Goal: Transaction & Acquisition: Obtain resource

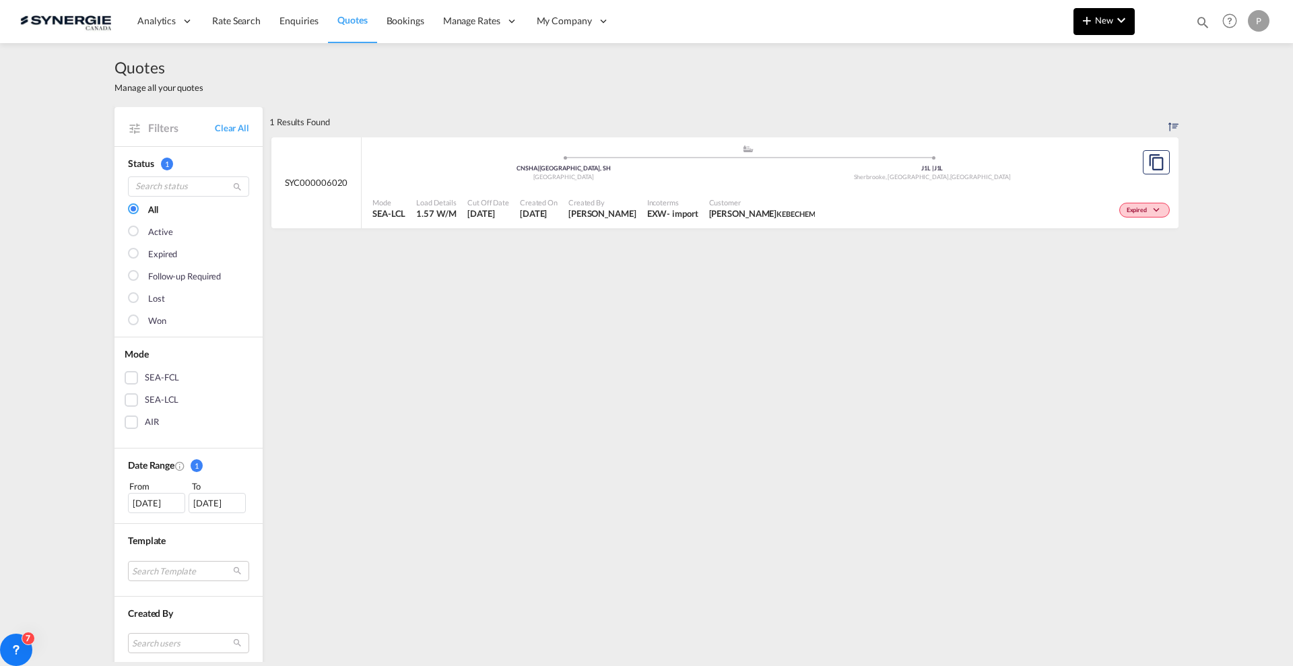
click at [1124, 24] on md-icon "icon-chevron-down" at bounding box center [1121, 20] width 16 height 16
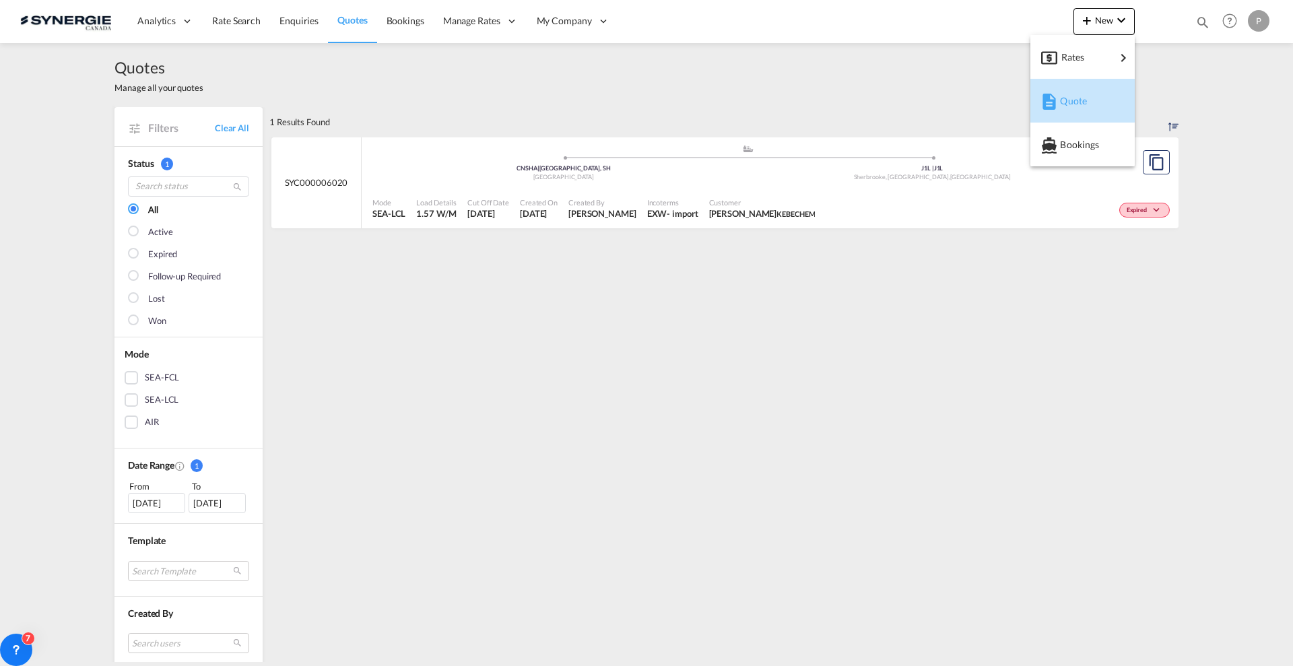
click at [1080, 92] on div "Quote" at bounding box center [1085, 101] width 50 height 34
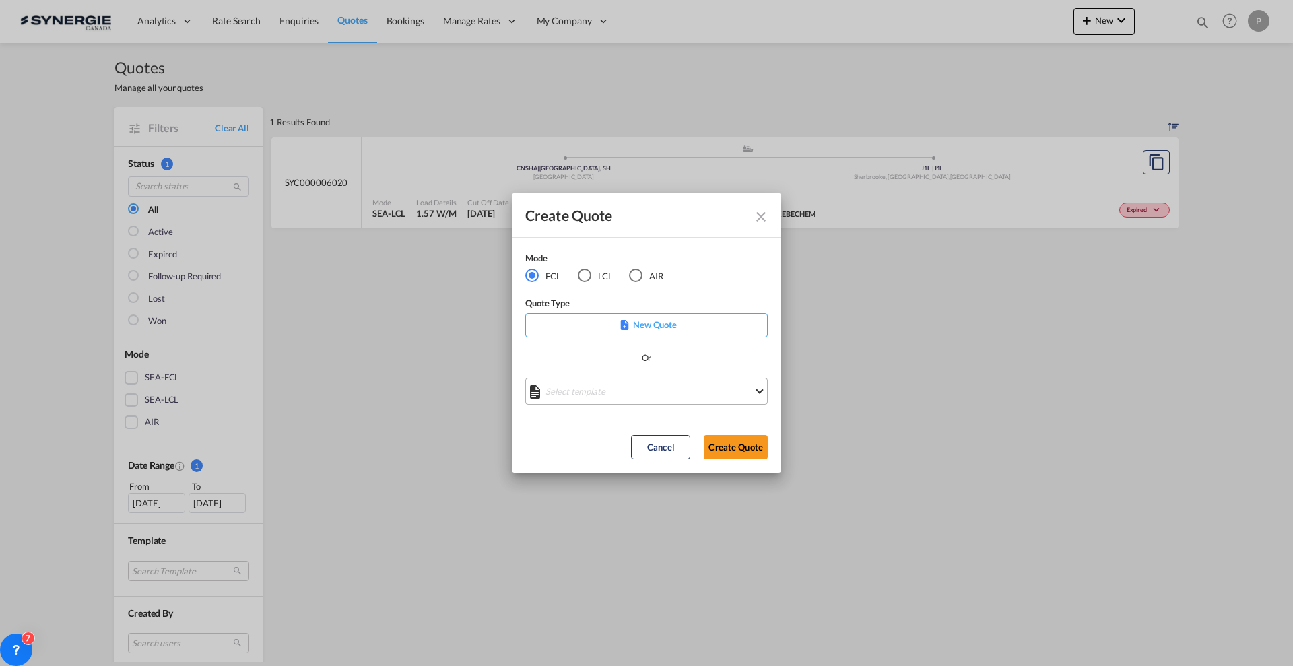
click at [605, 388] on md-select "Select template *NEW* FCL FREEHAND / DAP Pablo Gomez Saldarriaga | 10 Jul 2025 …" at bounding box center [646, 391] width 242 height 27
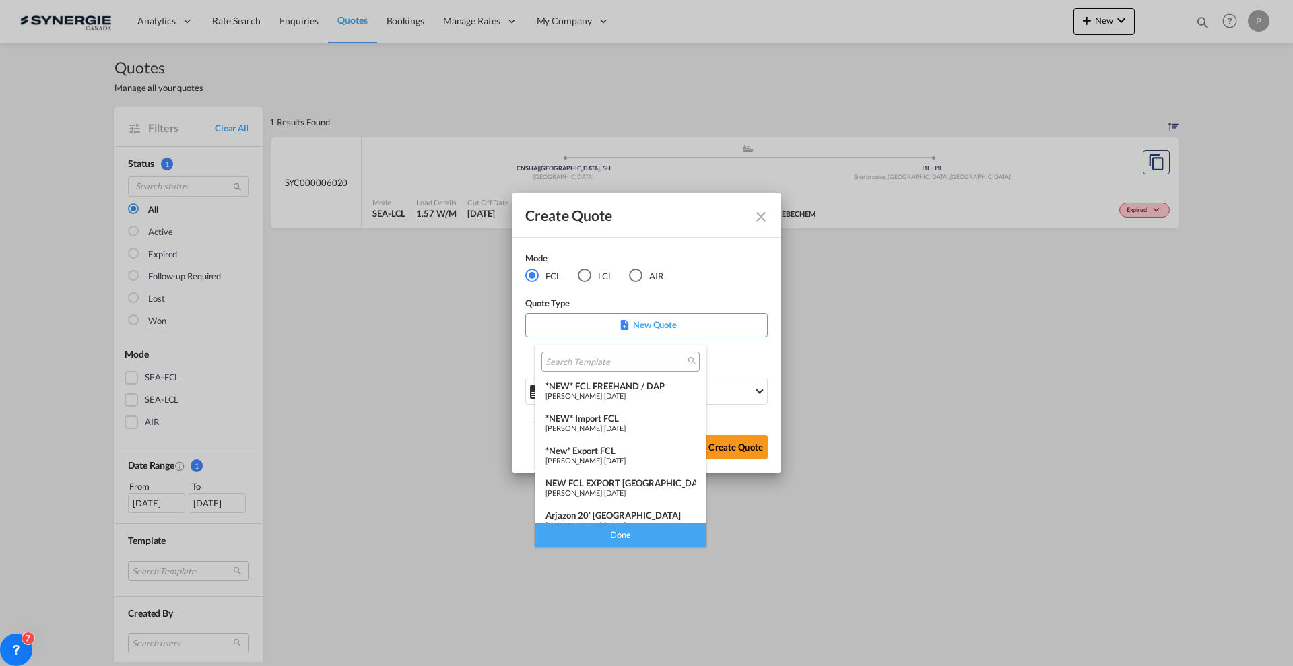
click at [602, 458] on span "Pablo Gomez Saldarriaga" at bounding box center [573, 460] width 57 height 9
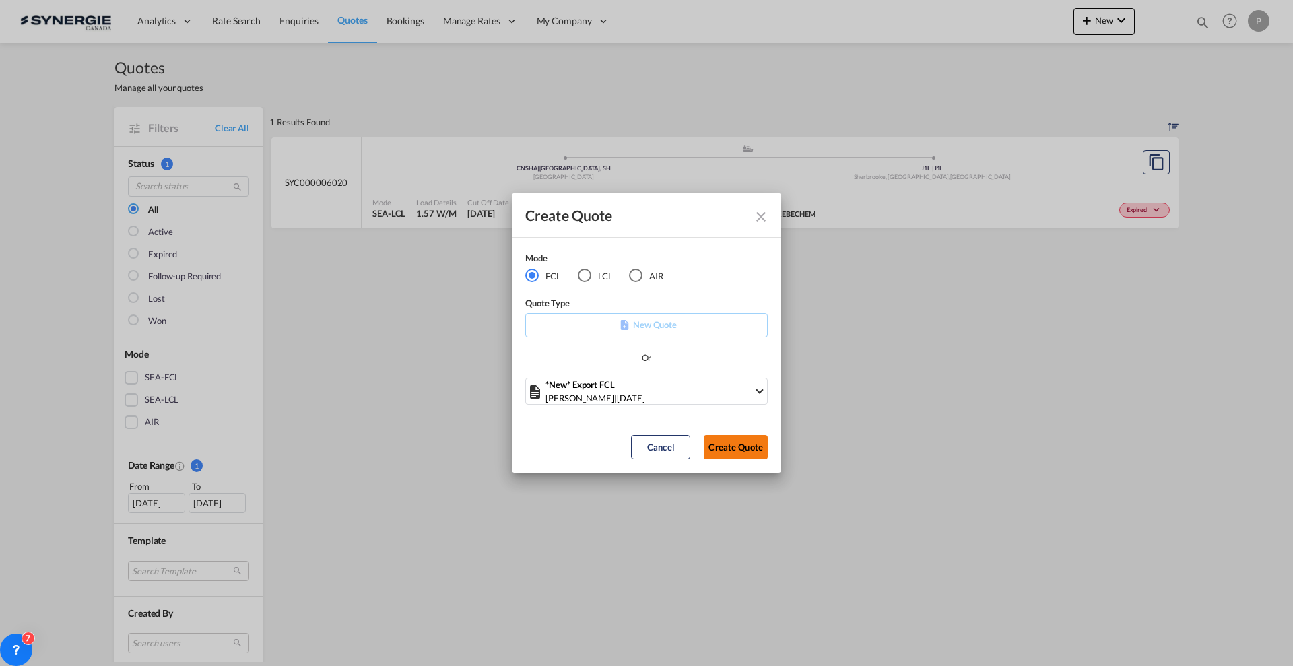
click at [745, 443] on button "Create Quote" at bounding box center [736, 447] width 64 height 24
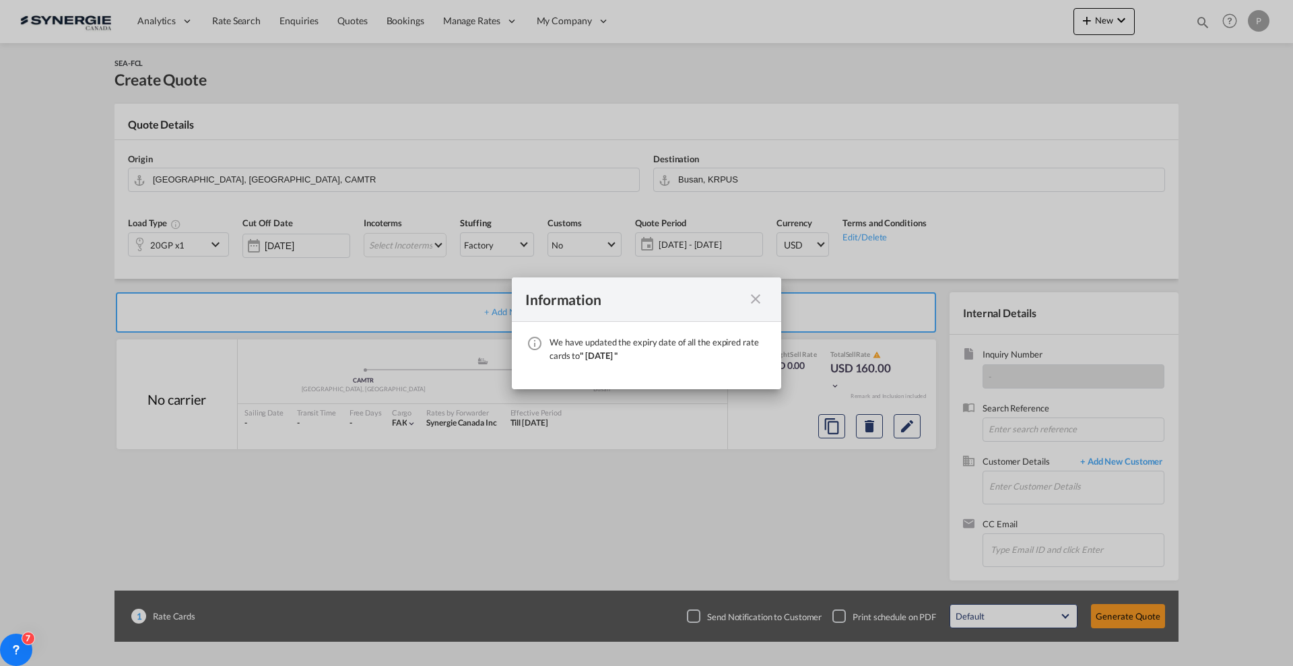
click at [751, 299] on md-icon "icon-close fg-AAA8AD cursor" at bounding box center [755, 299] width 16 height 16
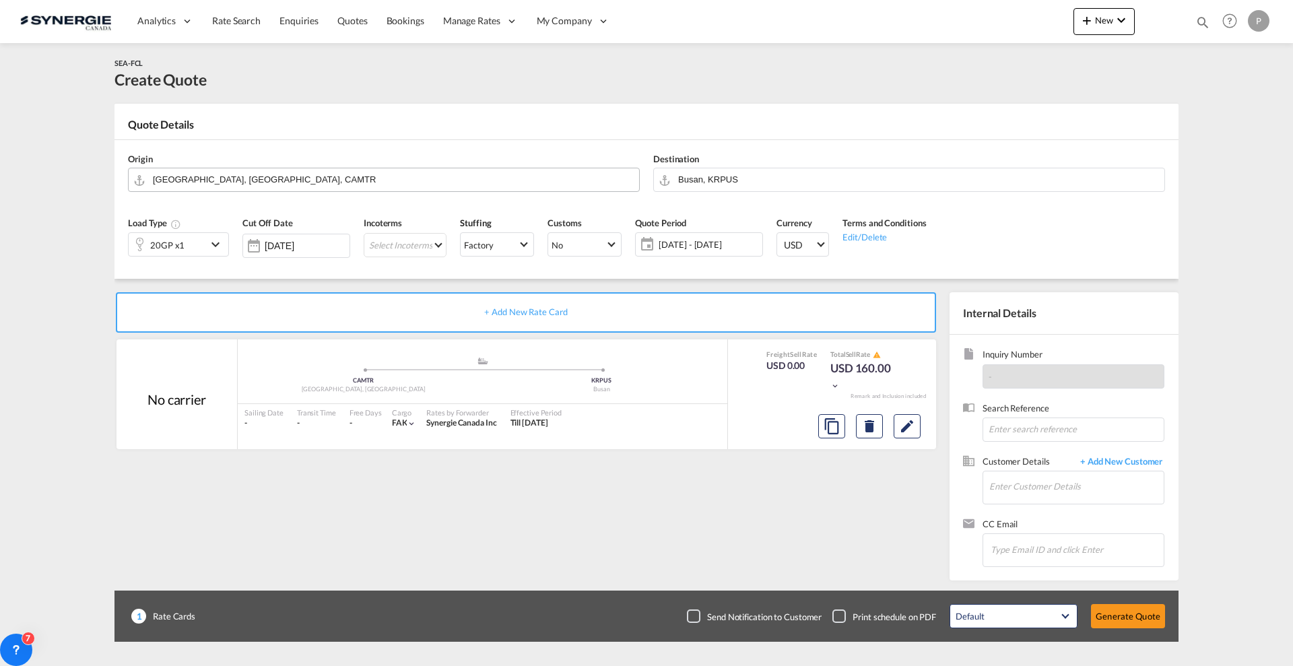
click at [420, 181] on input "Montreal, QC, CAMTR" at bounding box center [392, 180] width 479 height 24
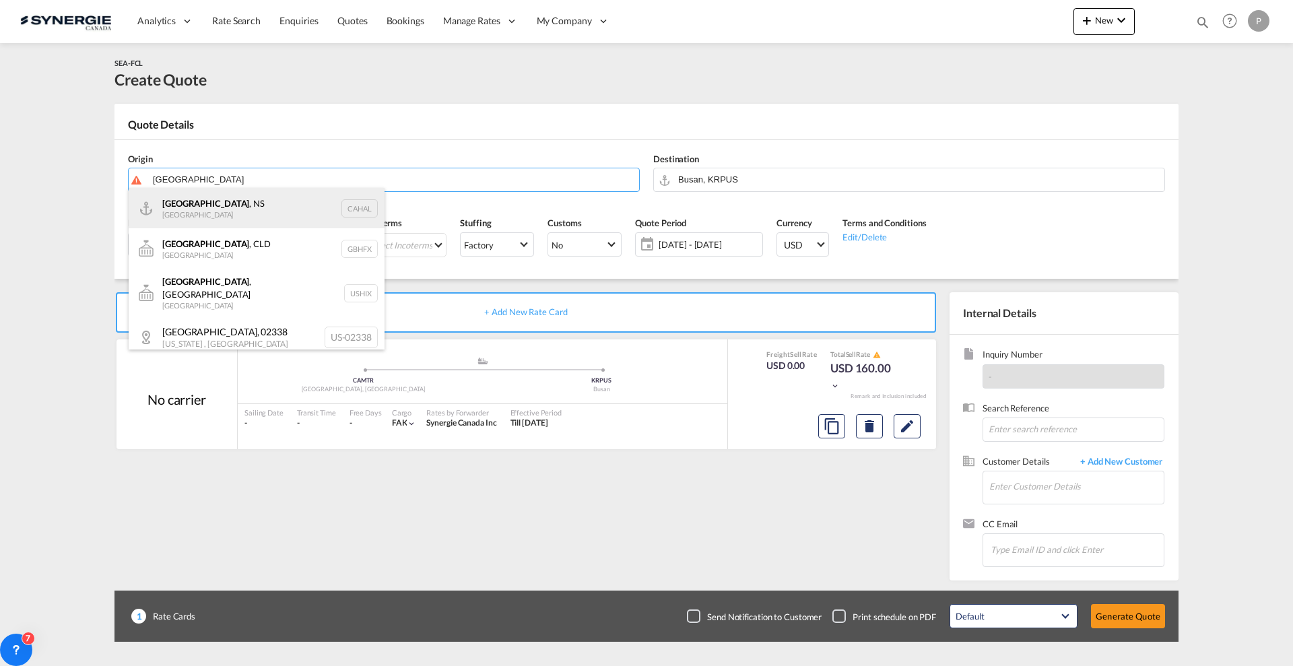
click at [256, 213] on div "Halifax , NS Canada CAHAL" at bounding box center [257, 208] width 256 height 40
type input "Halifax, NS, CAHAL"
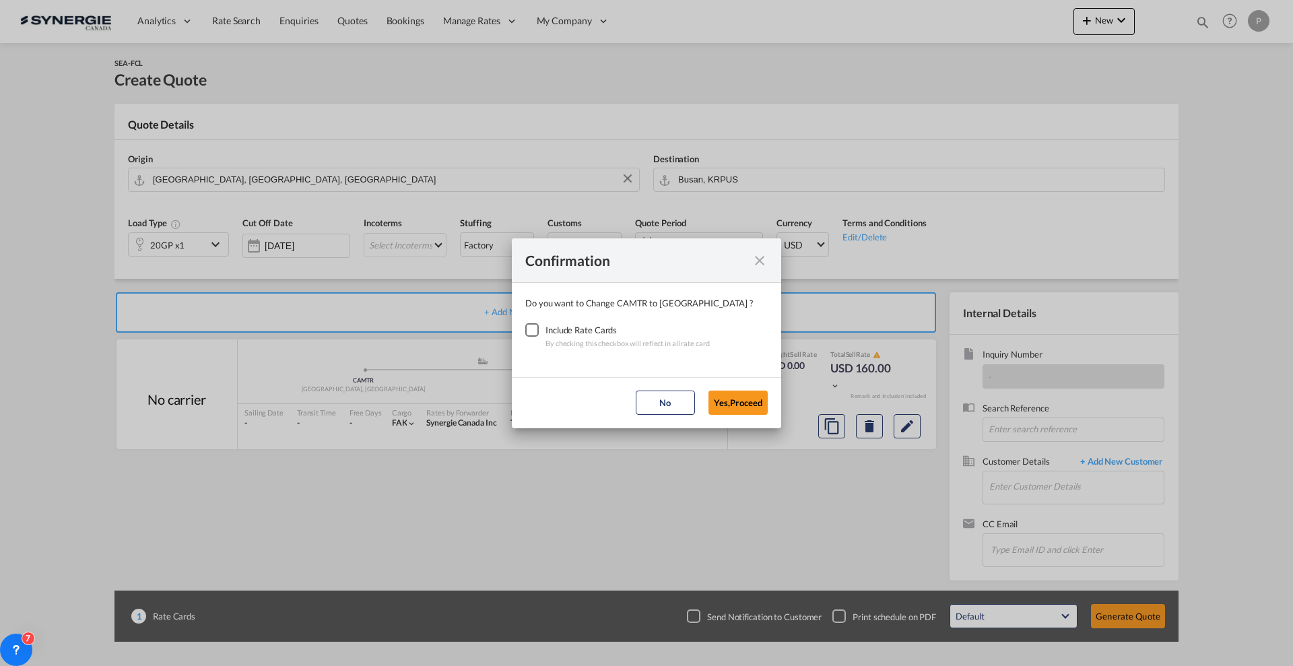
click at [550, 334] on div "Include Rate Cards" at bounding box center [627, 329] width 164 height 13
click at [538, 330] on div "Checkbox No Ink" at bounding box center [531, 329] width 13 height 13
click at [749, 401] on button "Yes,Proceed" at bounding box center [737, 403] width 59 height 24
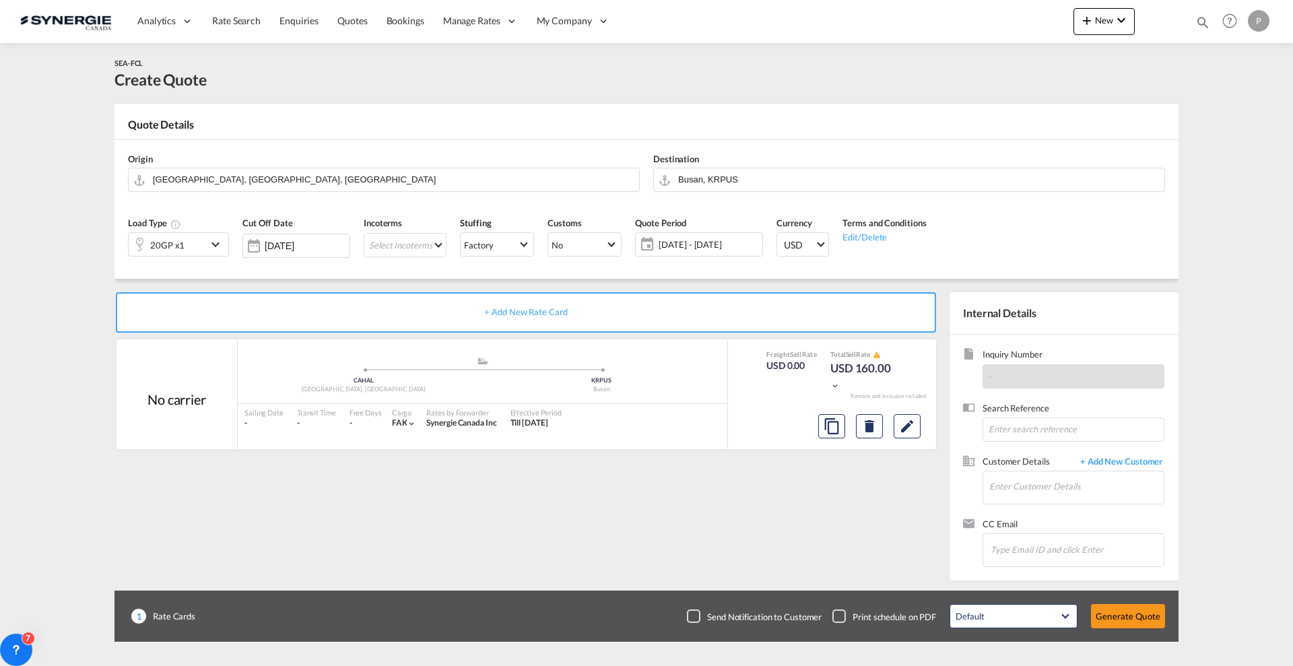
click at [762, 195] on div "Destination Busan, KRPUS" at bounding box center [908, 172] width 525 height 54
click at [762, 176] on input "Busan, KRPUS" at bounding box center [917, 180] width 479 height 24
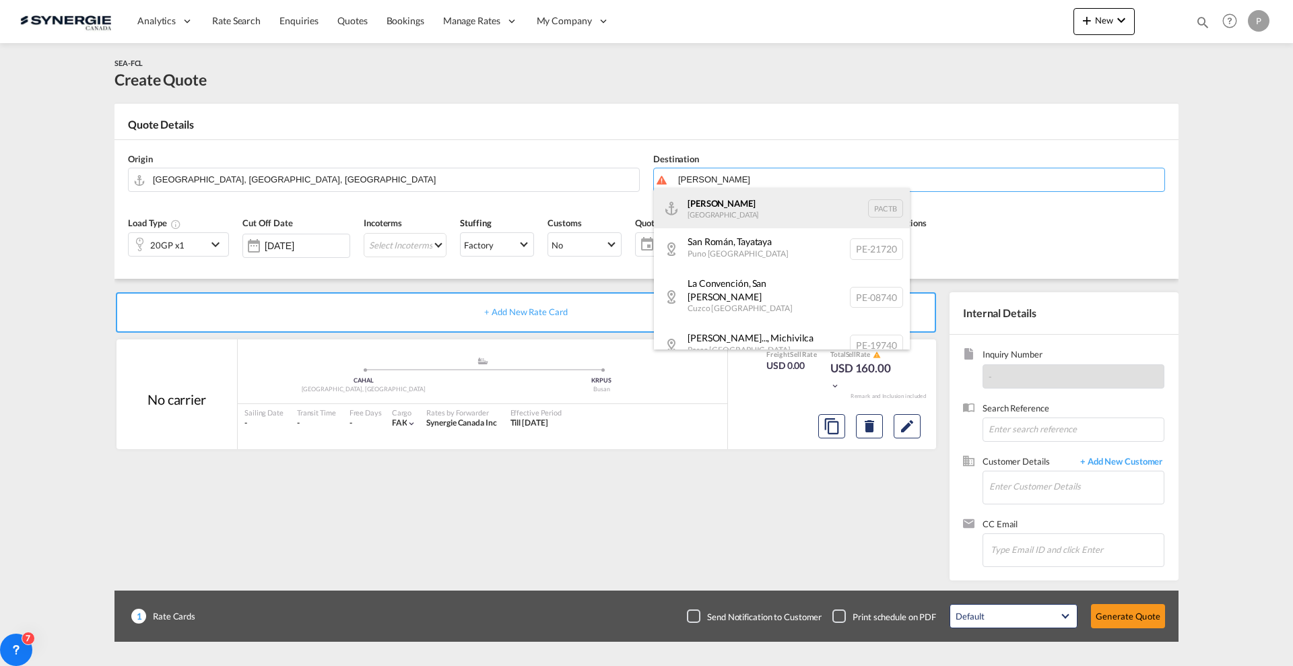
click at [752, 206] on div "Cristobal Panama PACTB" at bounding box center [782, 208] width 256 height 40
type input "Cristobal, PACTB"
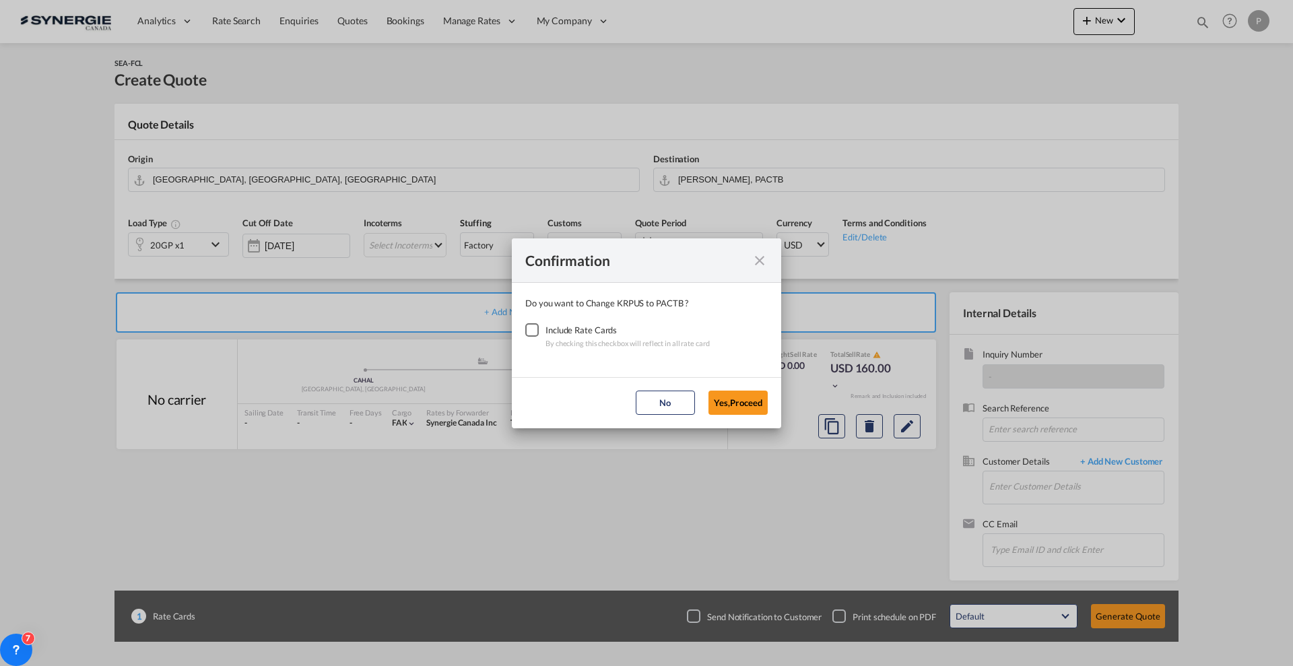
click at [525, 334] on div "Checkbox No Ink" at bounding box center [531, 329] width 13 height 13
click at [724, 397] on button "Yes,Proceed" at bounding box center [737, 403] width 59 height 24
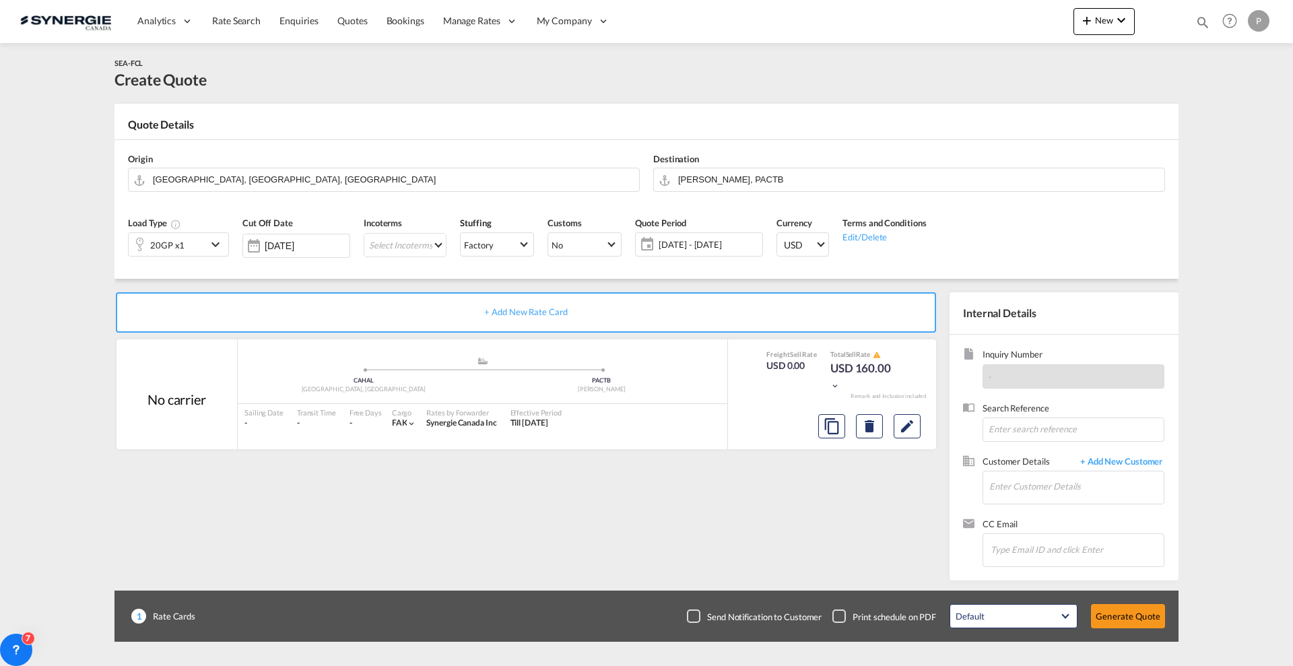
click at [211, 247] on md-icon "icon-chevron-down" at bounding box center [217, 244] width 20 height 16
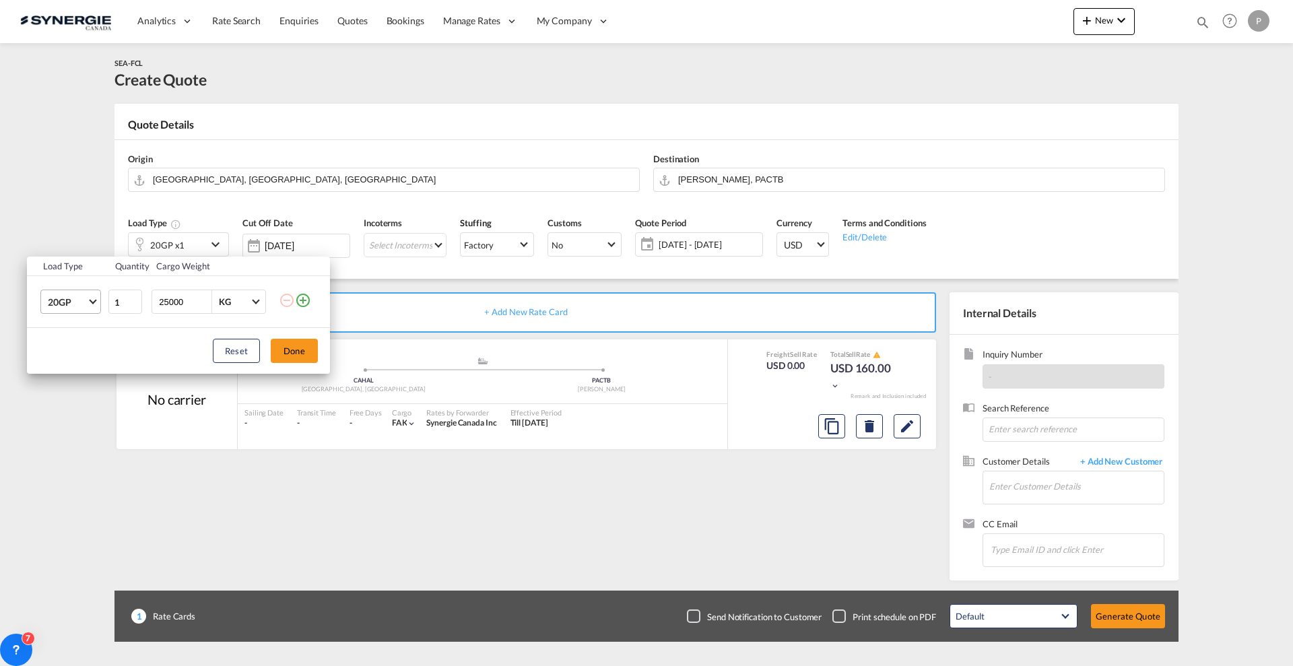
click at [64, 304] on span "20GP" at bounding box center [67, 302] width 39 height 13
click at [89, 360] on md-option "40HC" at bounding box center [83, 367] width 92 height 32
click at [281, 354] on button "Done" at bounding box center [294, 351] width 47 height 24
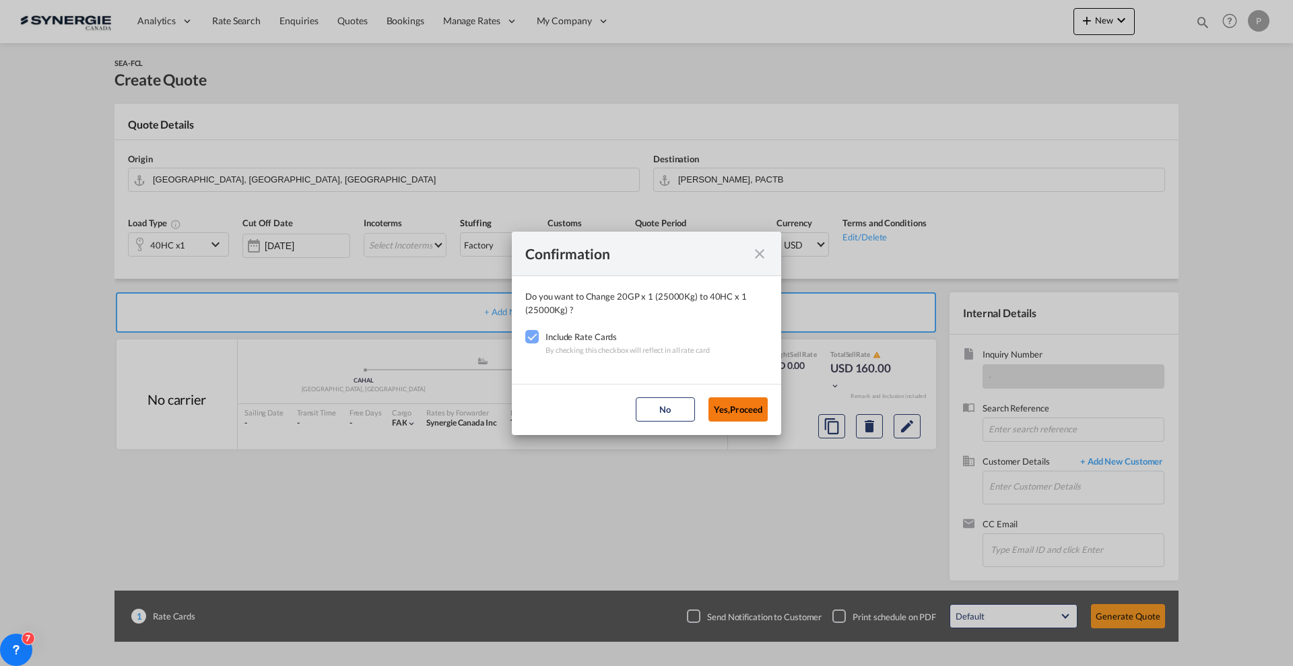
click at [731, 406] on md-dialog-actions "No Yes,Proceed" at bounding box center [646, 409] width 269 height 51
click at [732, 406] on button "Yes,Proceed" at bounding box center [737, 409] width 59 height 24
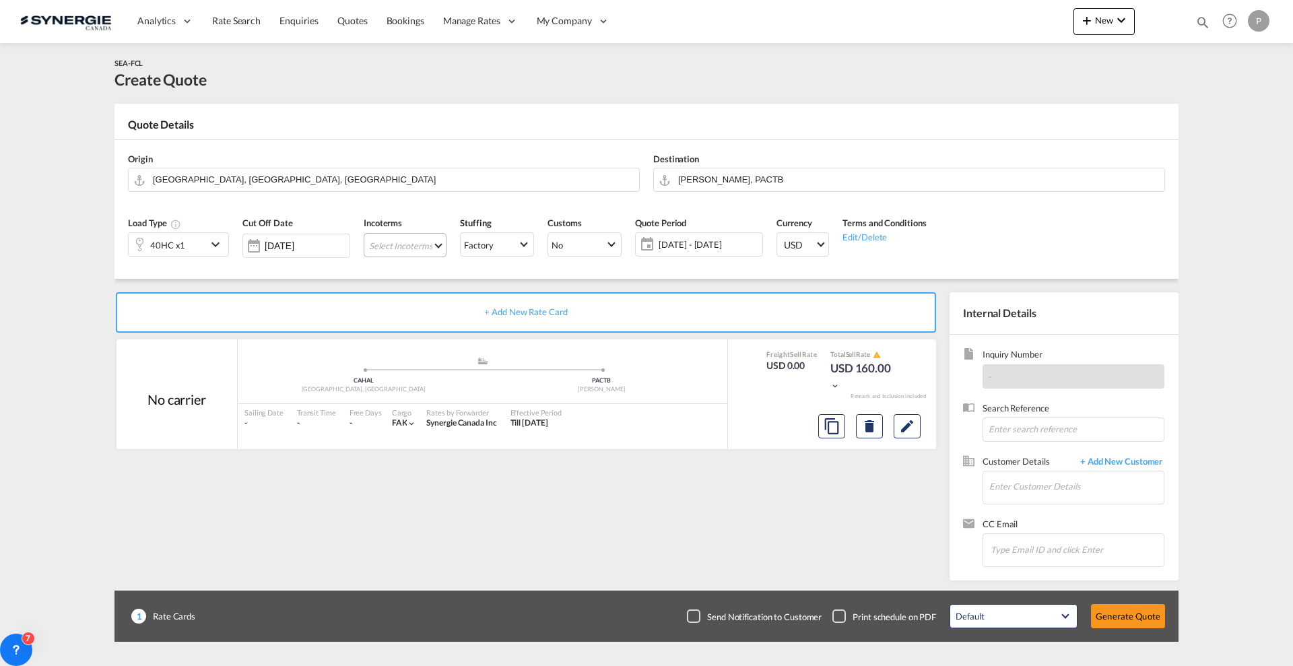
click at [428, 251] on md-select "Select Incoterms DPU - import Delivery at Place Unloaded EXW - export Ex Works …" at bounding box center [405, 245] width 83 height 24
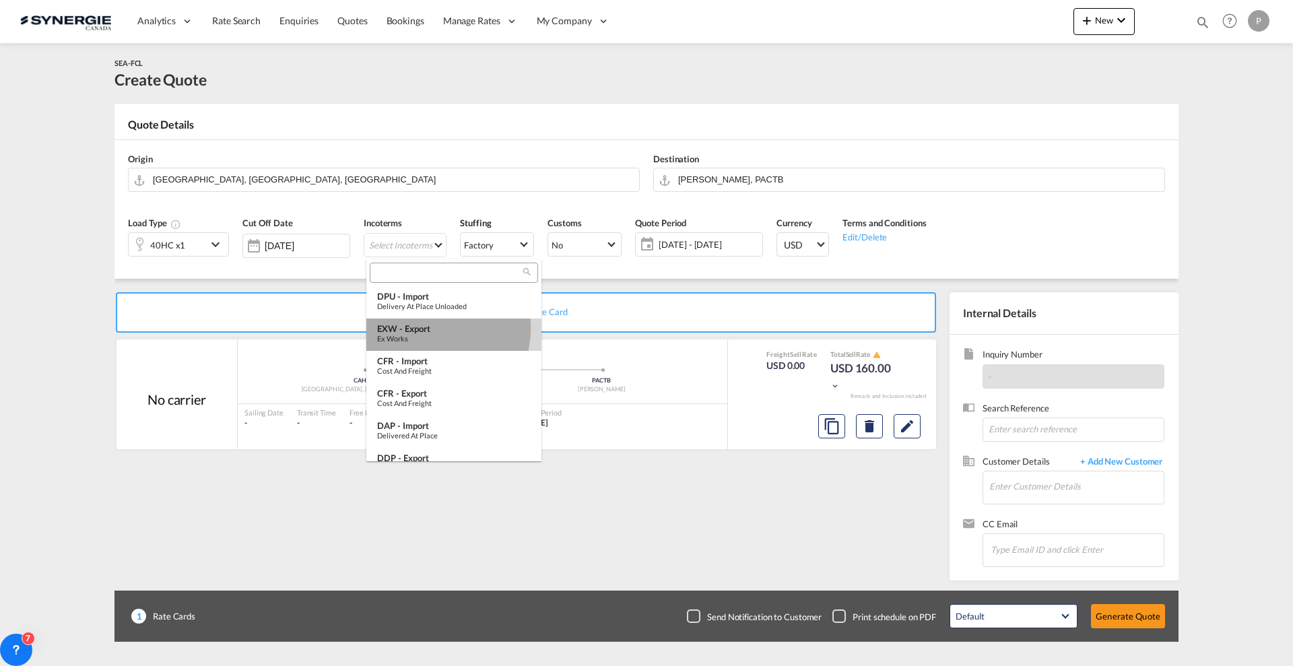
click at [432, 329] on div "EXW - export" at bounding box center [454, 328] width 154 height 11
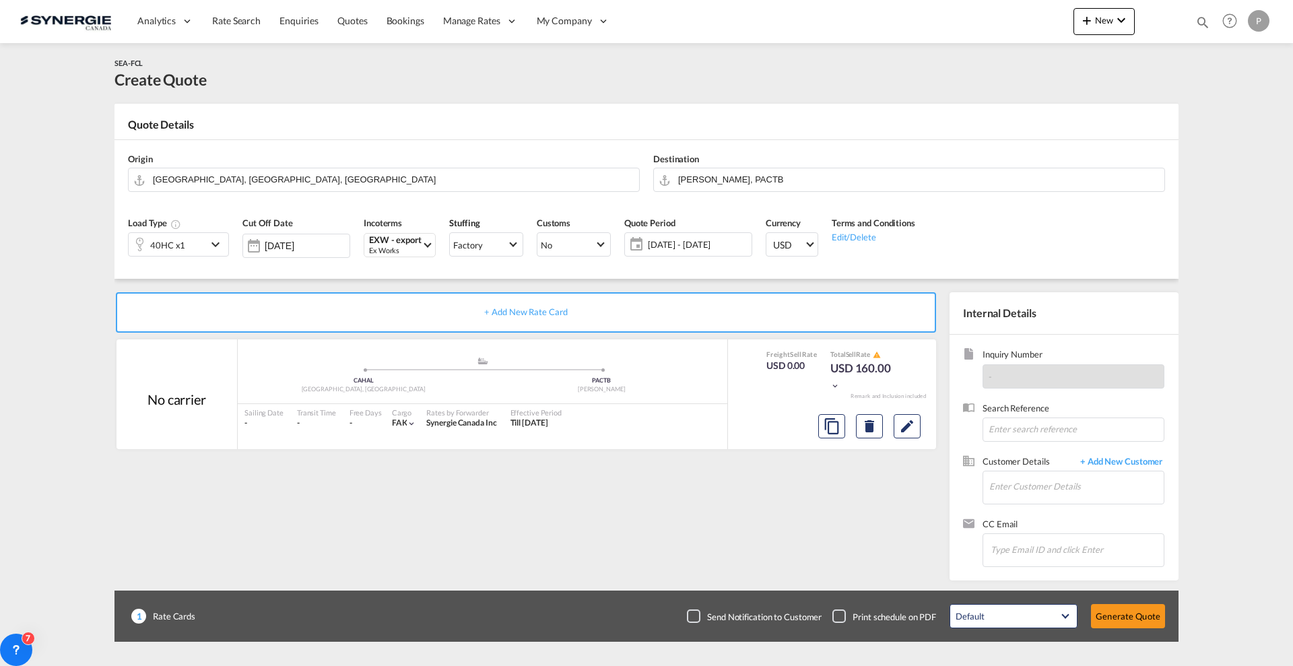
click at [691, 254] on div "03 Sep - 03 Oct 2025 03 Sep - 03 Oct 2025 September January February March Apri…" at bounding box center [688, 244] width 128 height 24
click at [685, 251] on span "03 Sep - 03 Oct 2025" at bounding box center [697, 244] width 107 height 19
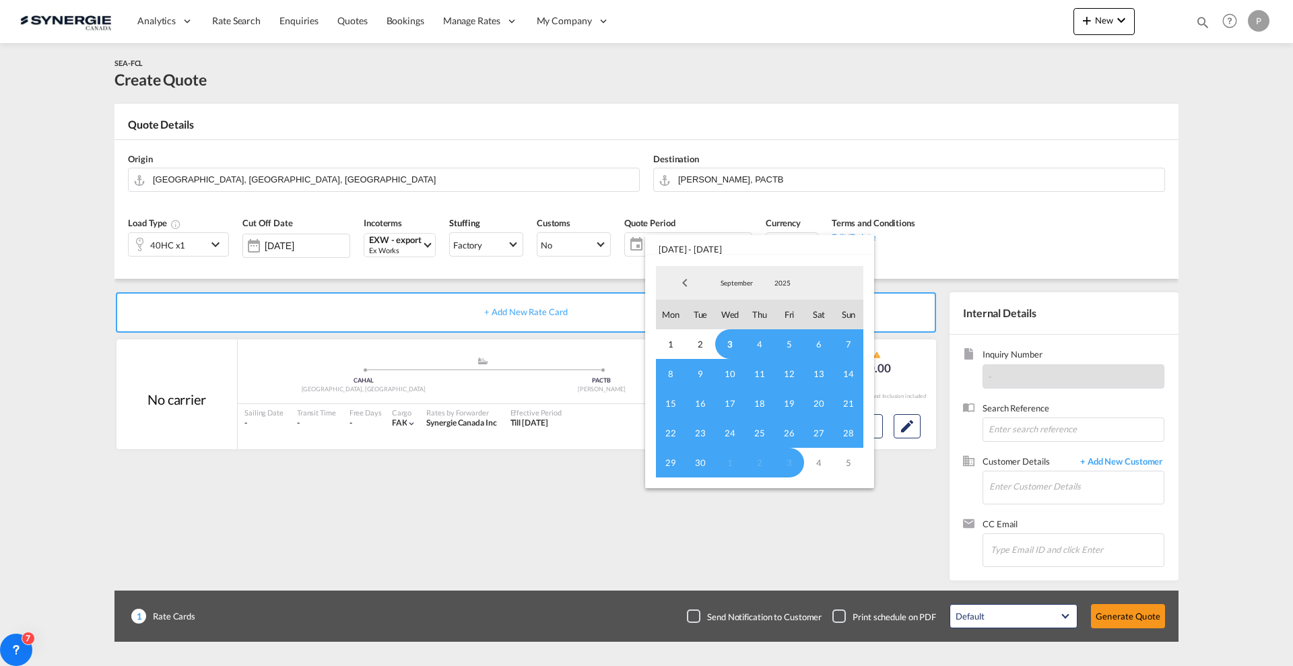
click at [732, 339] on span "3" at bounding box center [730, 344] width 30 height 30
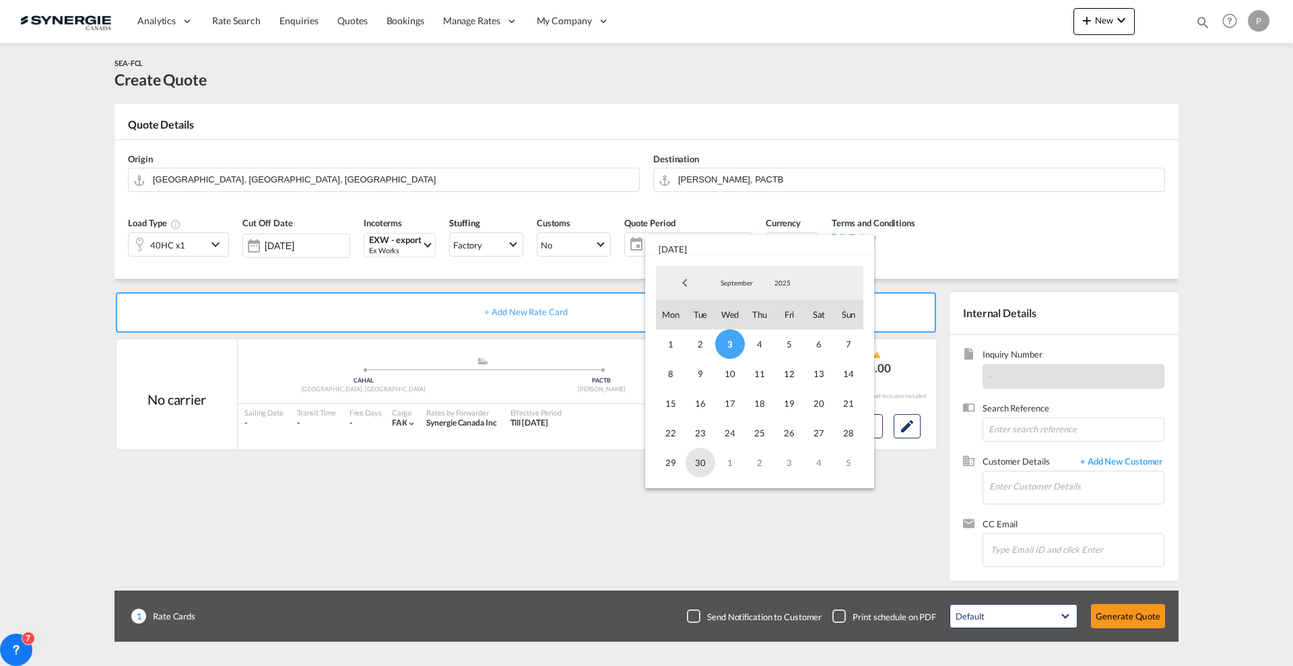
click at [700, 467] on span "30" at bounding box center [700, 463] width 30 height 30
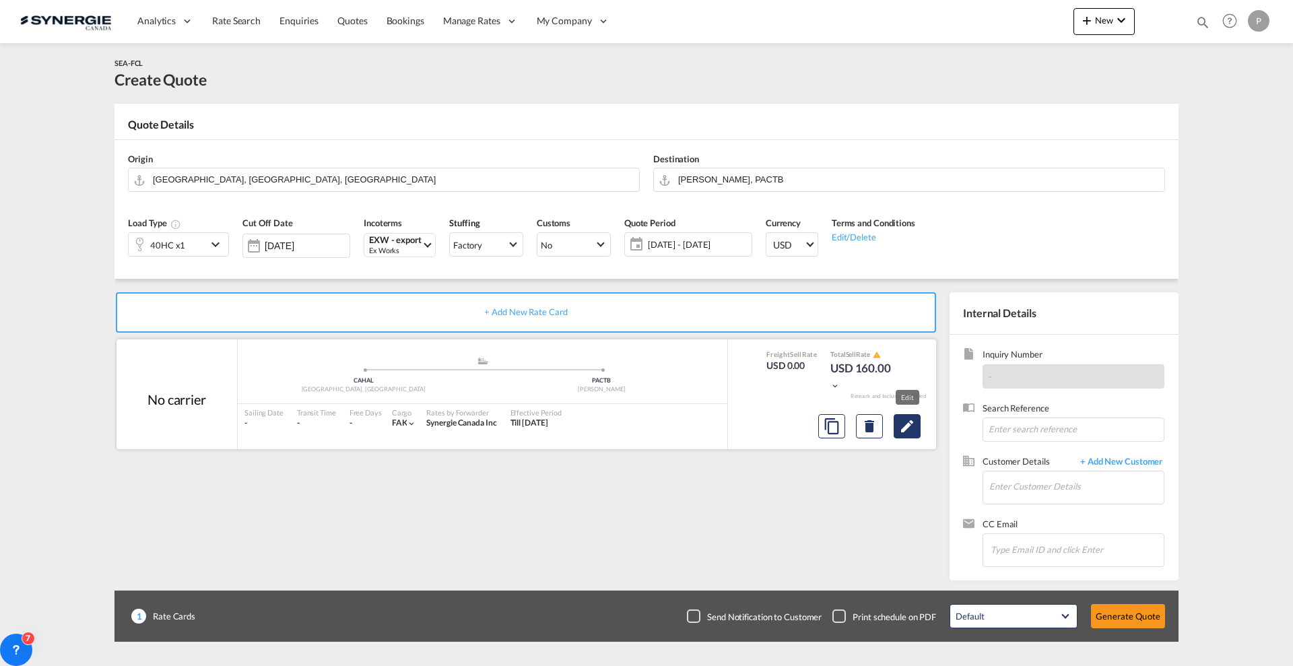
click at [910, 419] on md-icon "Edit" at bounding box center [907, 426] width 16 height 16
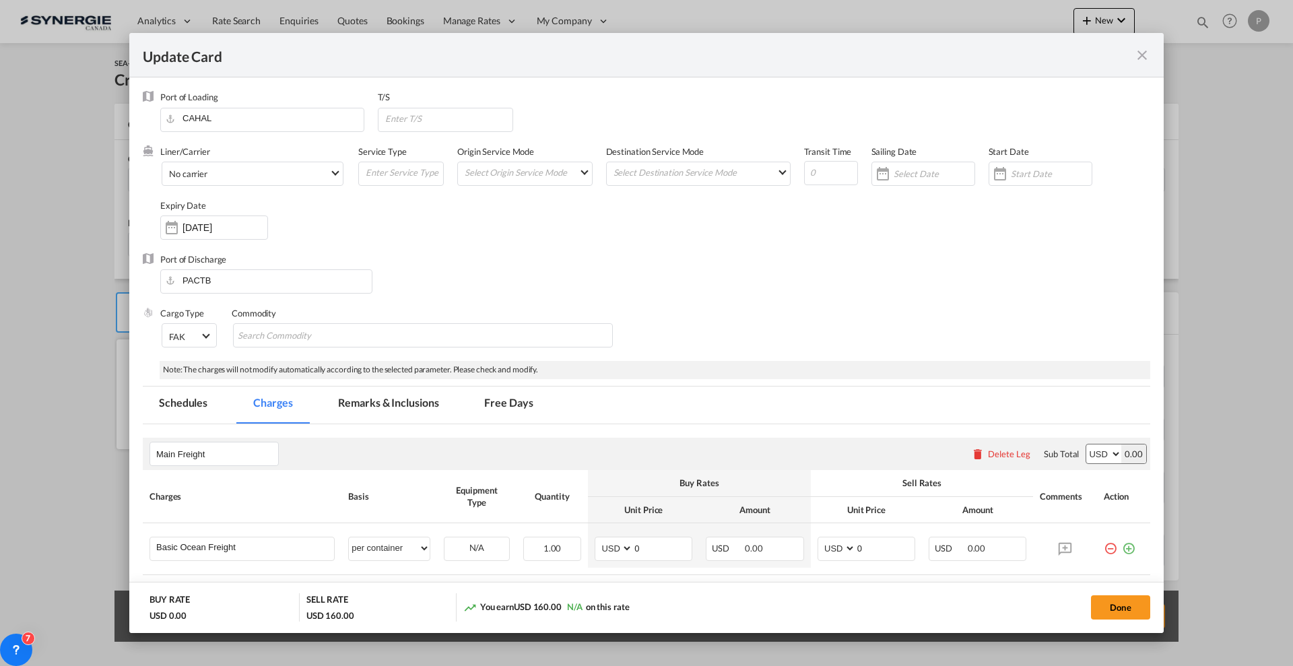
select select "per container"
select select "per B/L"
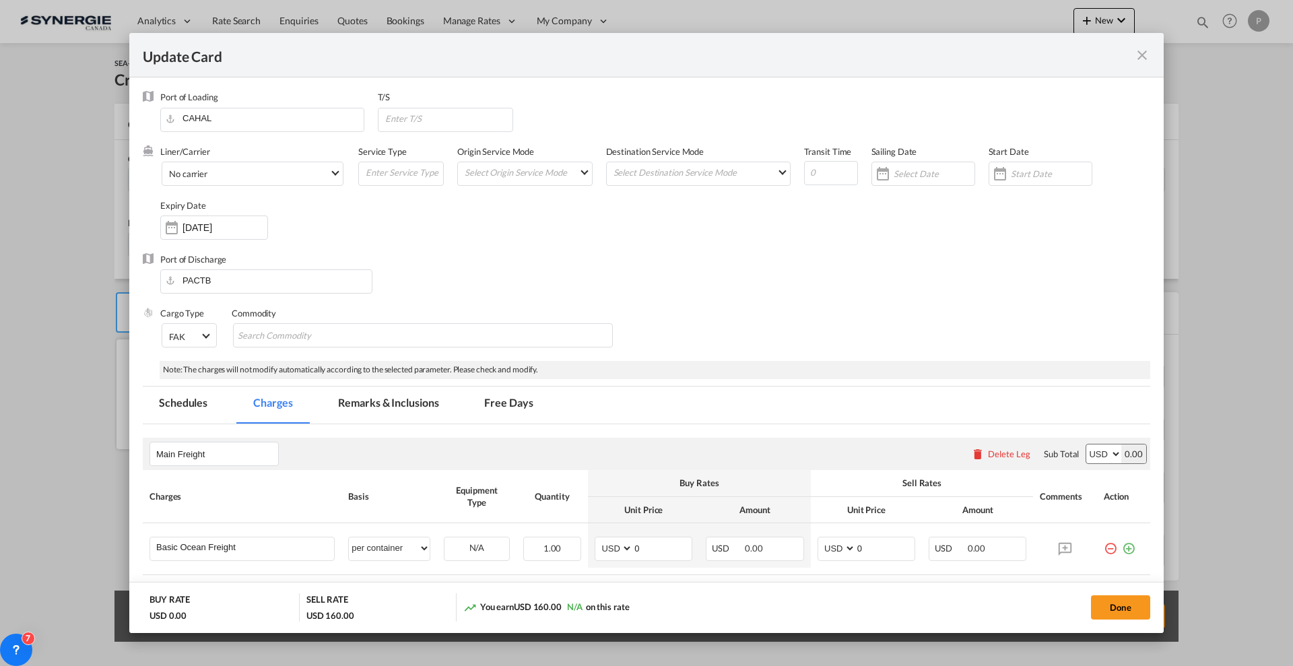
select select "per B/L"
select select "per shipment"
click at [632, 541] on div "Update CardPort of ..." at bounding box center [632, 548] width 1 height 23
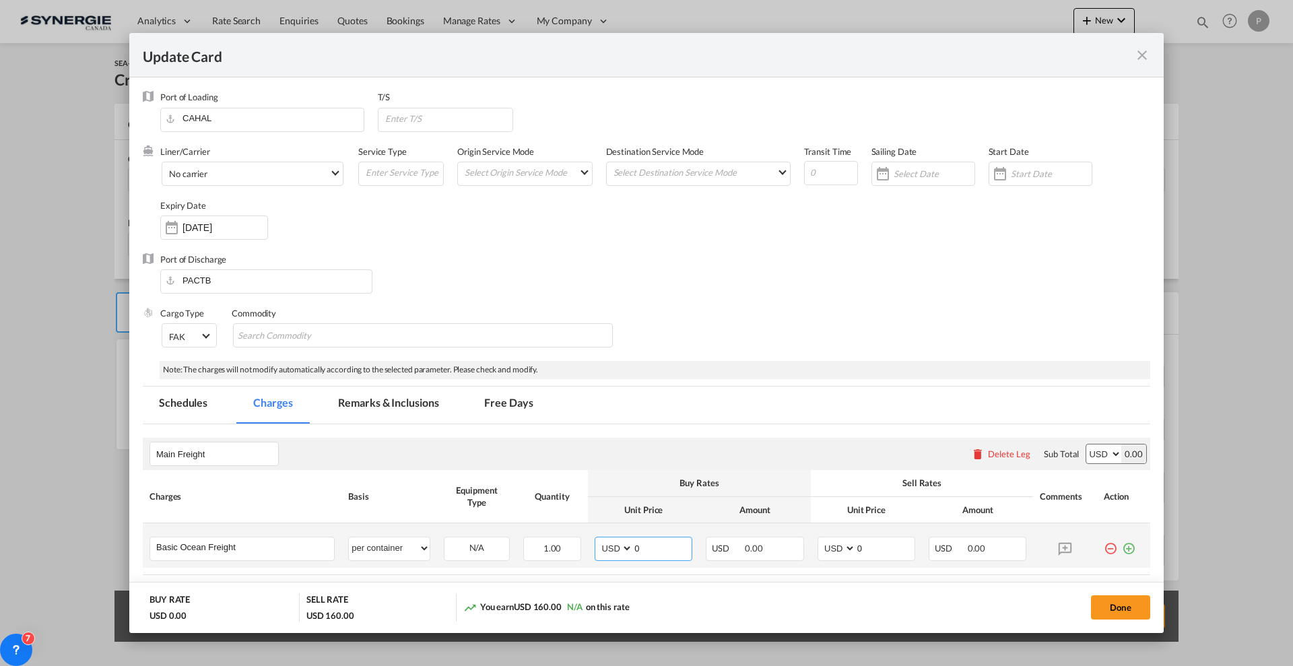
click at [636, 545] on input "0" at bounding box center [662, 547] width 59 height 20
type input "2521"
type input "2770"
click at [653, 510] on th "Unit Price" at bounding box center [643, 510] width 111 height 26
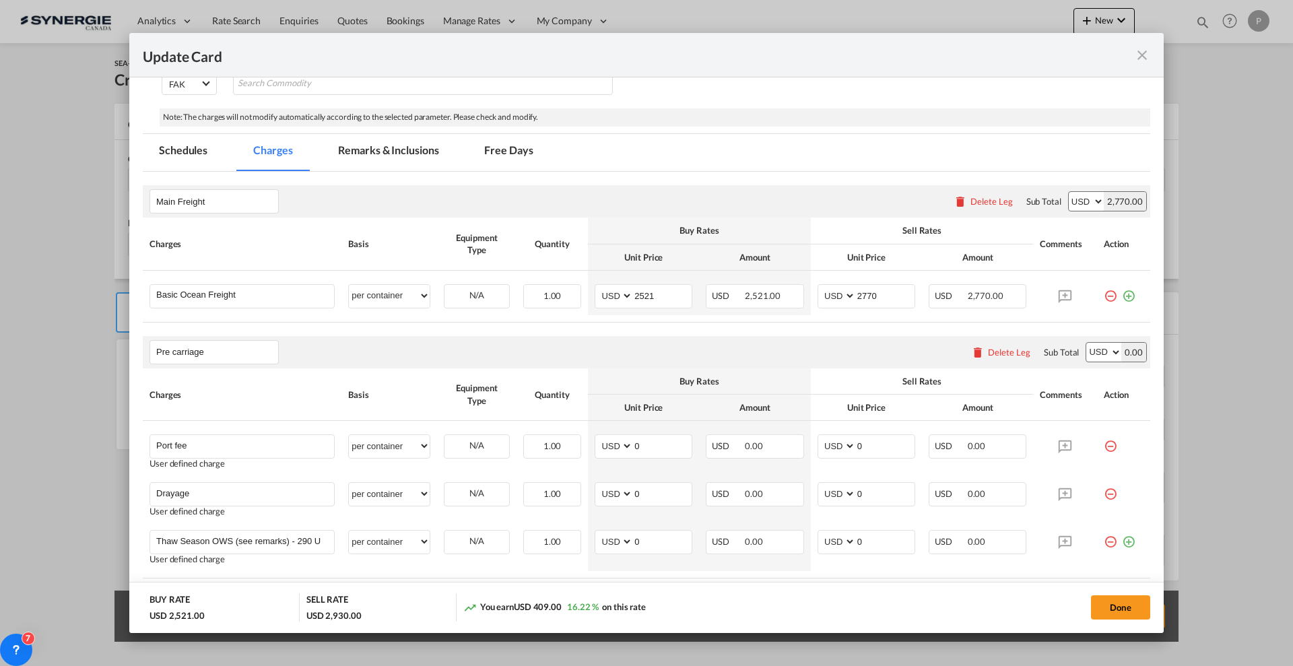
scroll to position [337, 0]
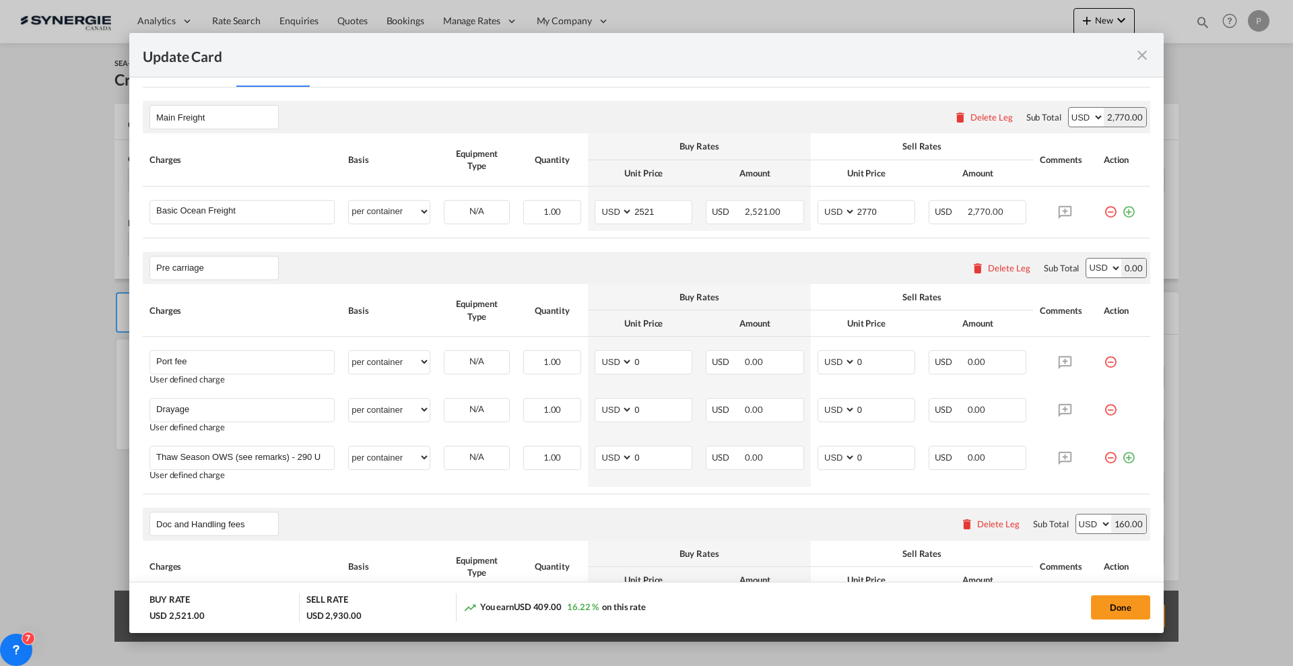
click at [1006, 265] on div "Delete Leg" at bounding box center [1009, 268] width 42 height 11
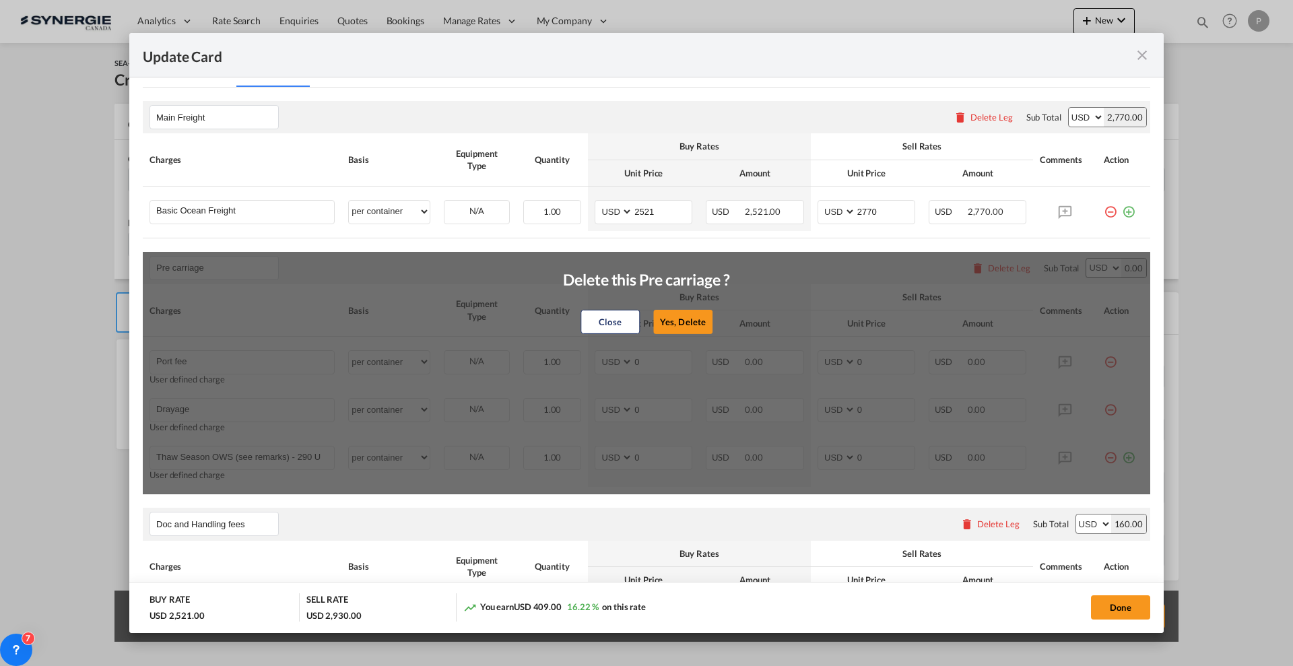
click at [669, 308] on div "Close Yes, Delete" at bounding box center [646, 322] width 166 height 32
click at [674, 314] on button "Yes, Delete" at bounding box center [682, 322] width 59 height 24
type input "Doc and Handling fees"
type input "SOLAS/VGM Fee"
select select "per B/L"
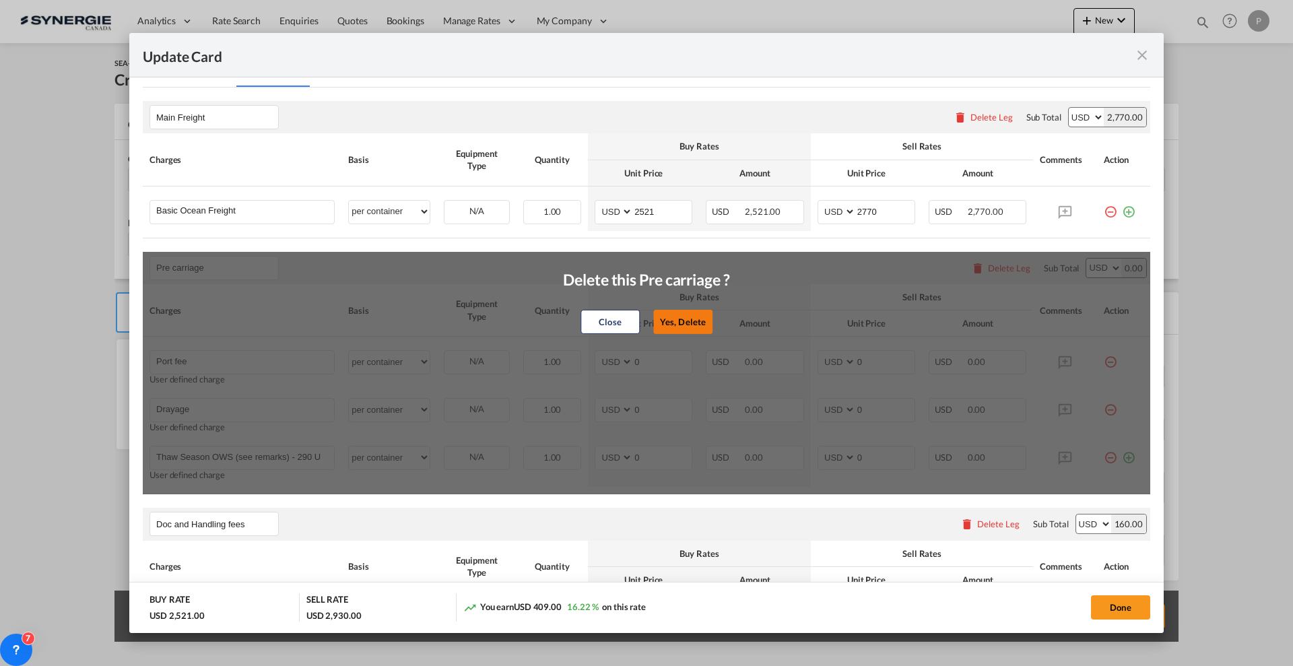
type input "30"
type input "B13 Export declaration"
select select "per B/L"
type input "35"
type input "Doc fee"
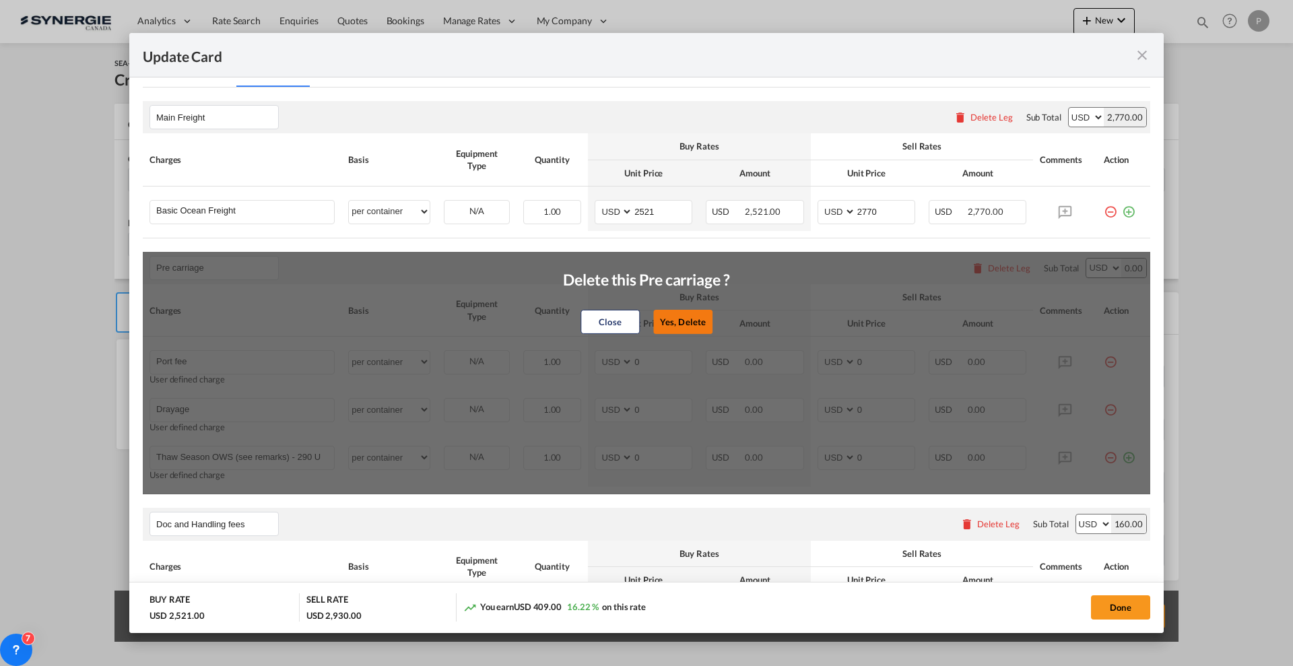
select select "per B/L"
type input "30"
type input "Cargo Coverage"
type input "Cargo Coverage - Rate to be confirmed depending on commodity and value Min 50 U…"
select select "per shipment"
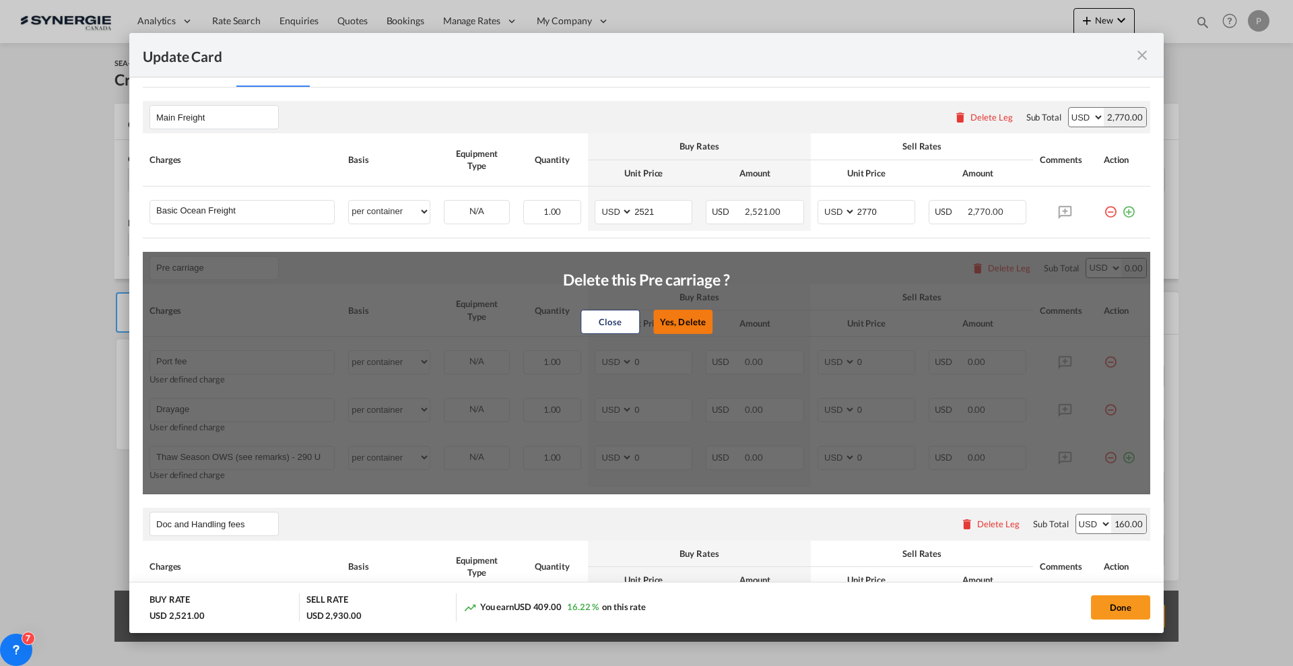
type input "0"
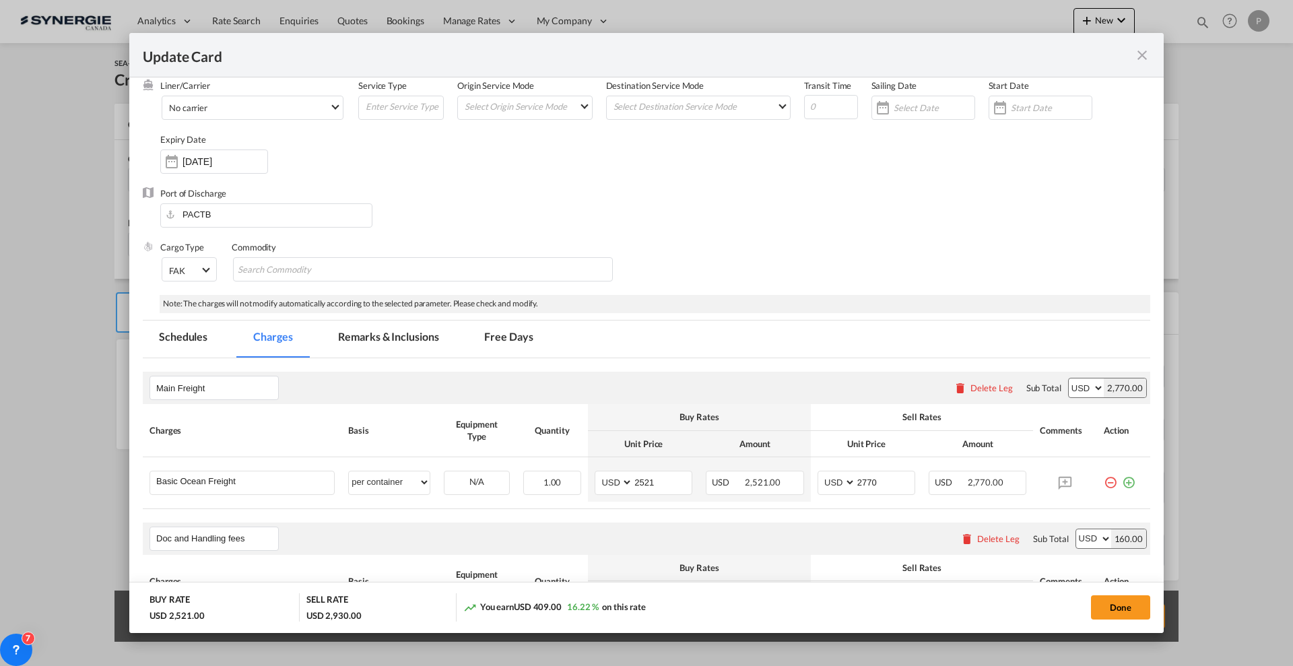
scroll to position [168, 0]
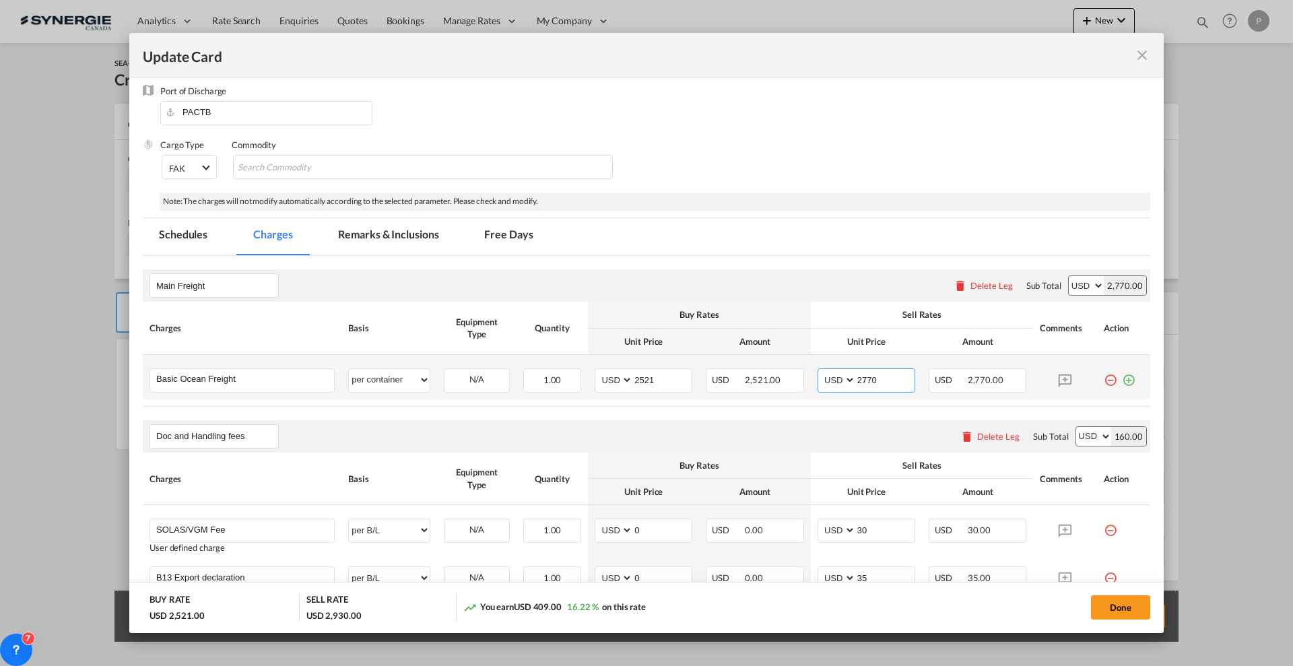
drag, startPoint x: 877, startPoint y: 388, endPoint x: 863, endPoint y: 384, distance: 14.5
click at [863, 384] on input "2770" at bounding box center [885, 379] width 59 height 20
type input "2720"
click at [810, 257] on rate-modification "Main Freight Please enter leg name Leg Name Already Exists Delete Leg Sub Total…" at bounding box center [646, 582] width 1007 height 653
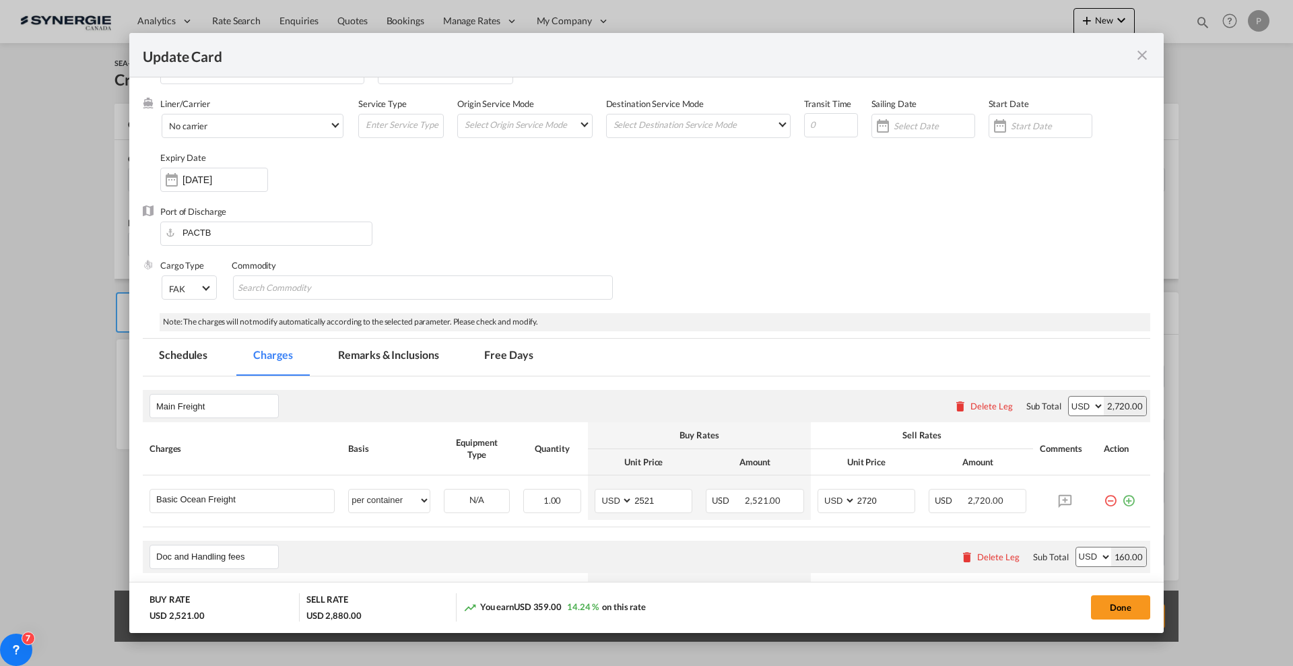
scroll to position [0, 0]
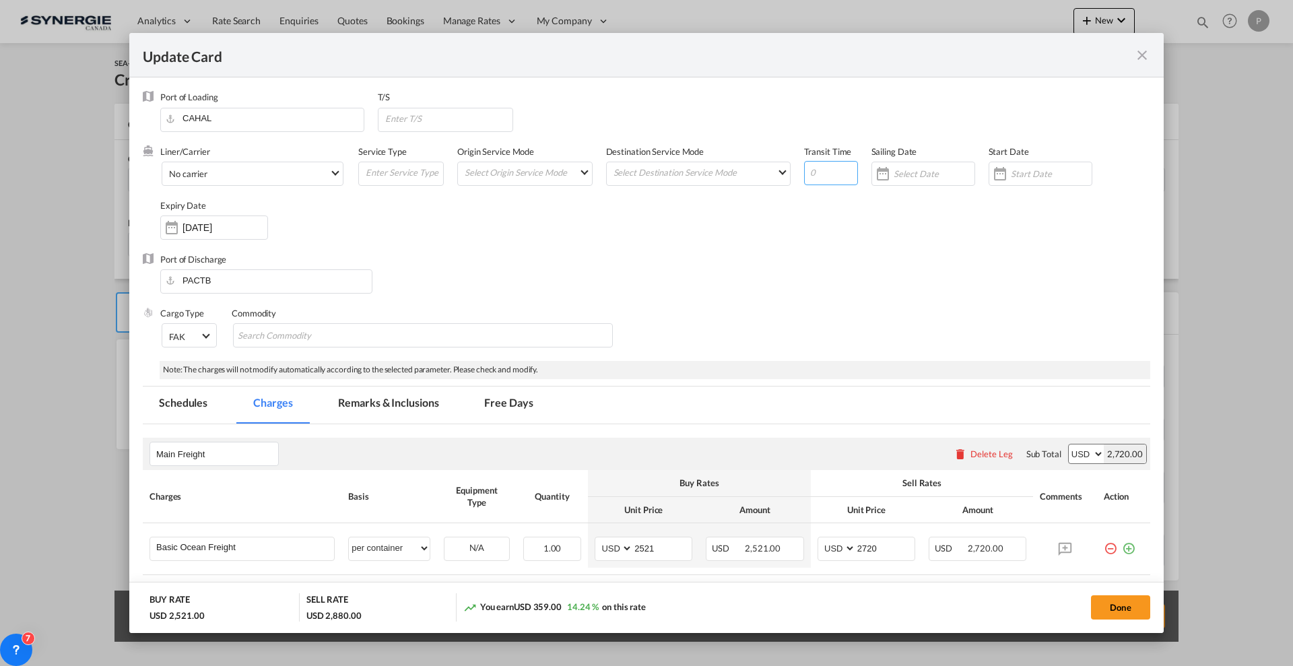
click at [819, 174] on input "Update CardPort of ..." at bounding box center [831, 173] width 54 height 24
type input "38"
click at [459, 117] on input "Update CardPort of ..." at bounding box center [448, 118] width 129 height 20
paste input "BEANR"
type input "BEANR"
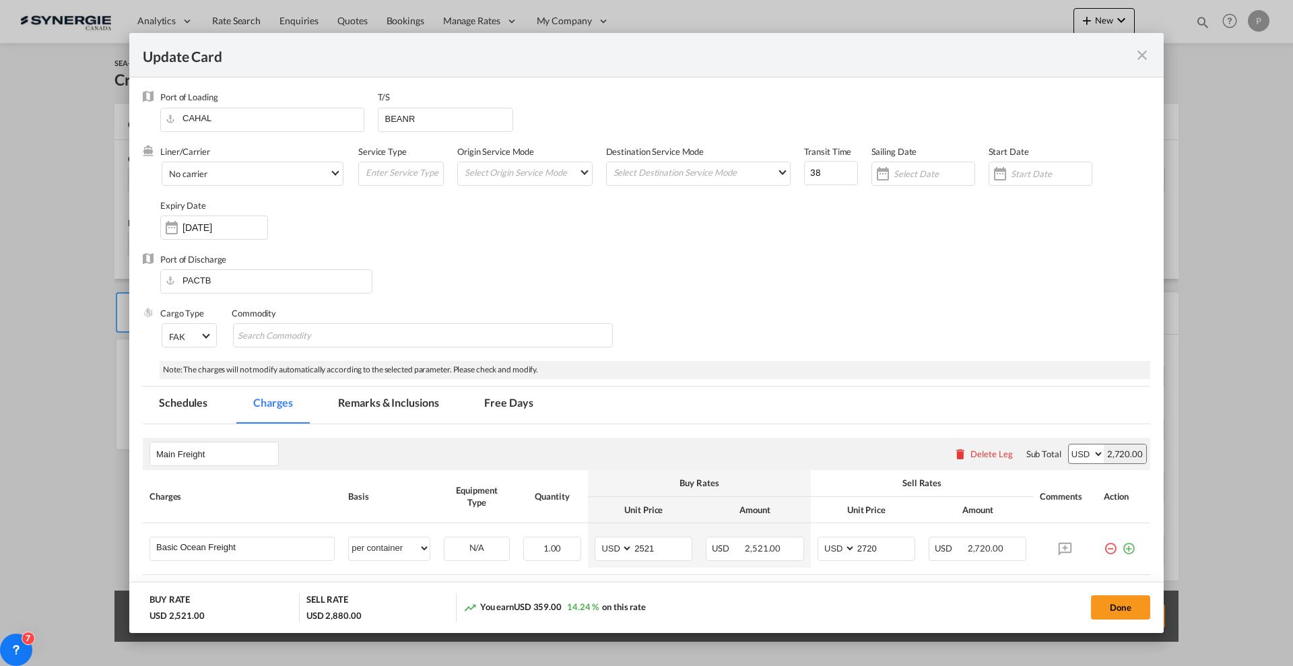
click at [465, 288] on div "Port of Discharge PACTB" at bounding box center [646, 280] width 1007 height 54
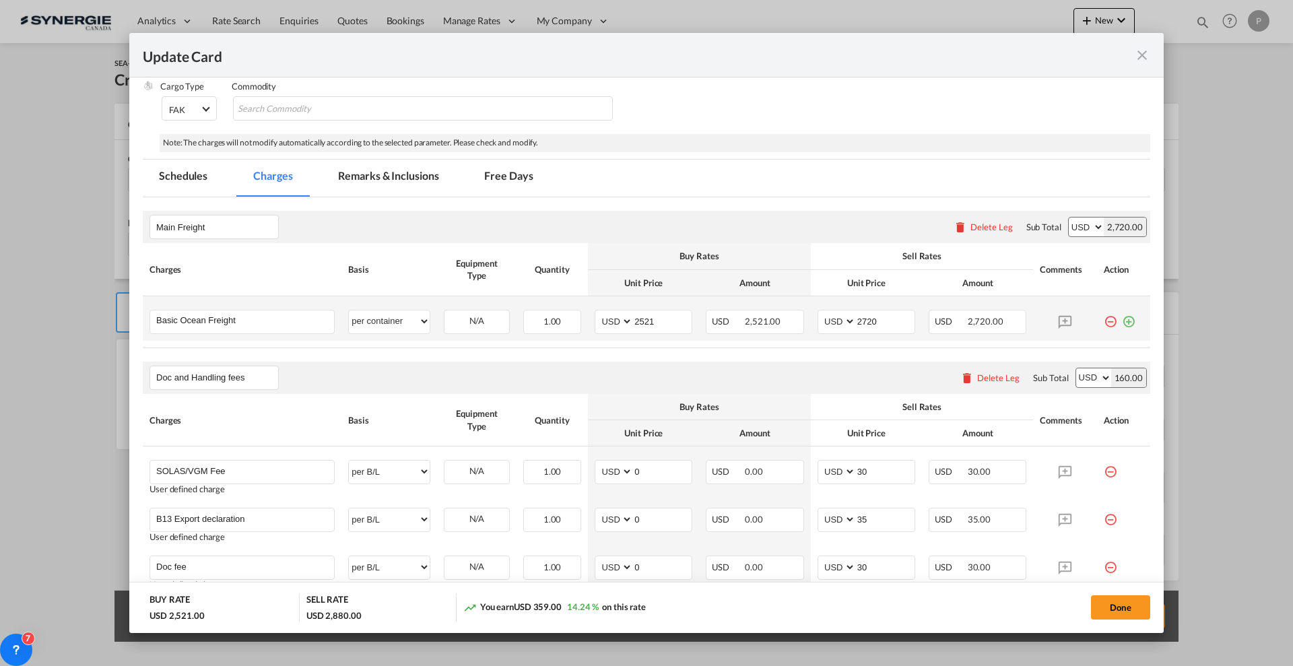
scroll to position [337, 0]
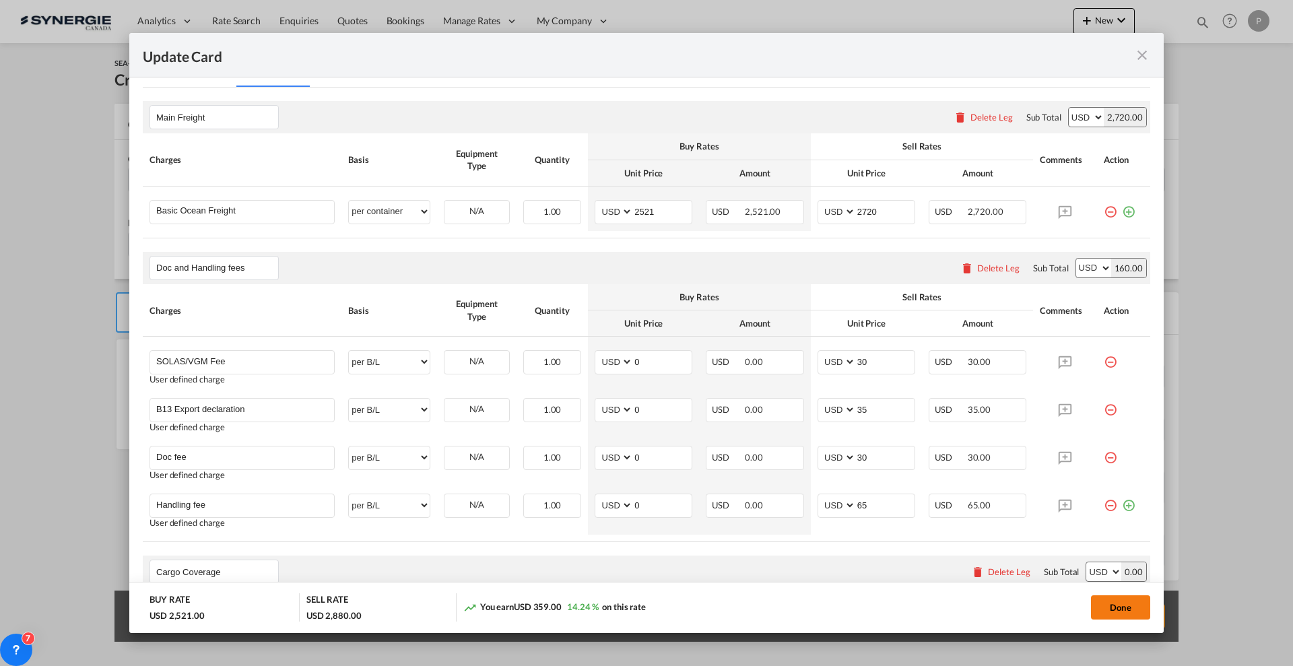
click at [1100, 605] on button "Done" at bounding box center [1120, 607] width 59 height 24
type input "02 Oct 2025"
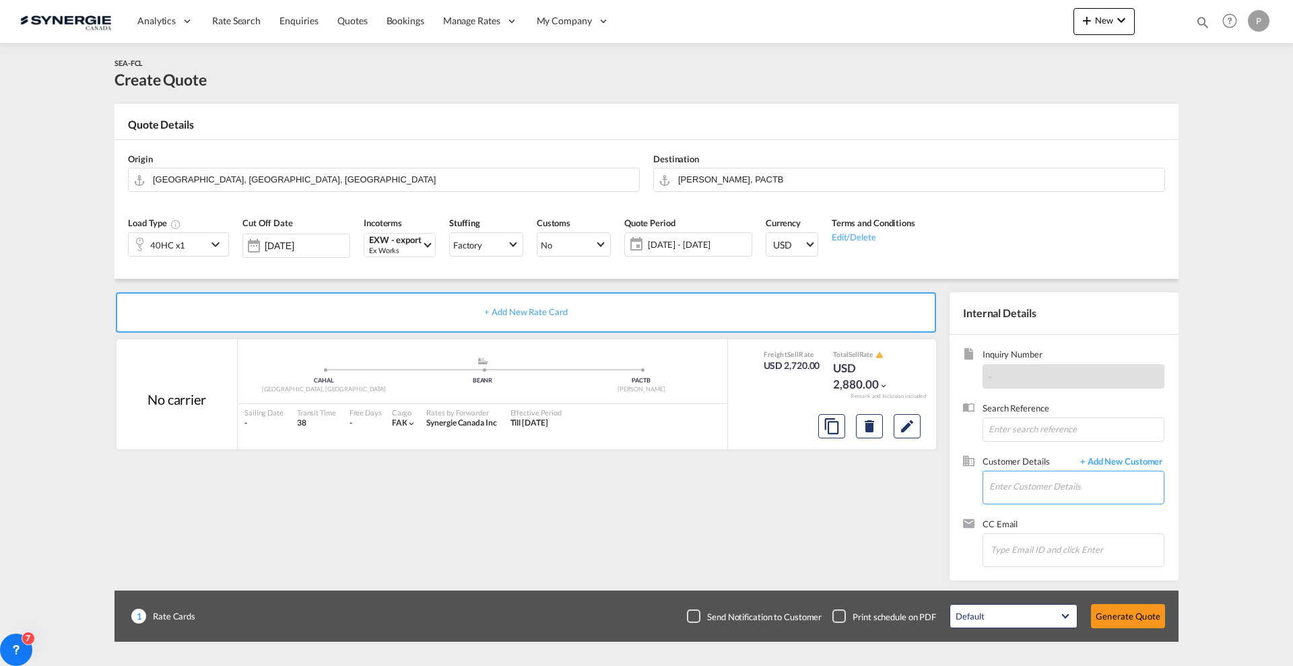
click at [1035, 499] on input "Enter Customer Details" at bounding box center [1076, 486] width 174 height 30
paste input "omar.bustamante@nvgcorp.com"
type input "omar.bustamante@nvgcorp.com"
click at [1120, 464] on span "+ Add New Customer" at bounding box center [1118, 462] width 91 height 15
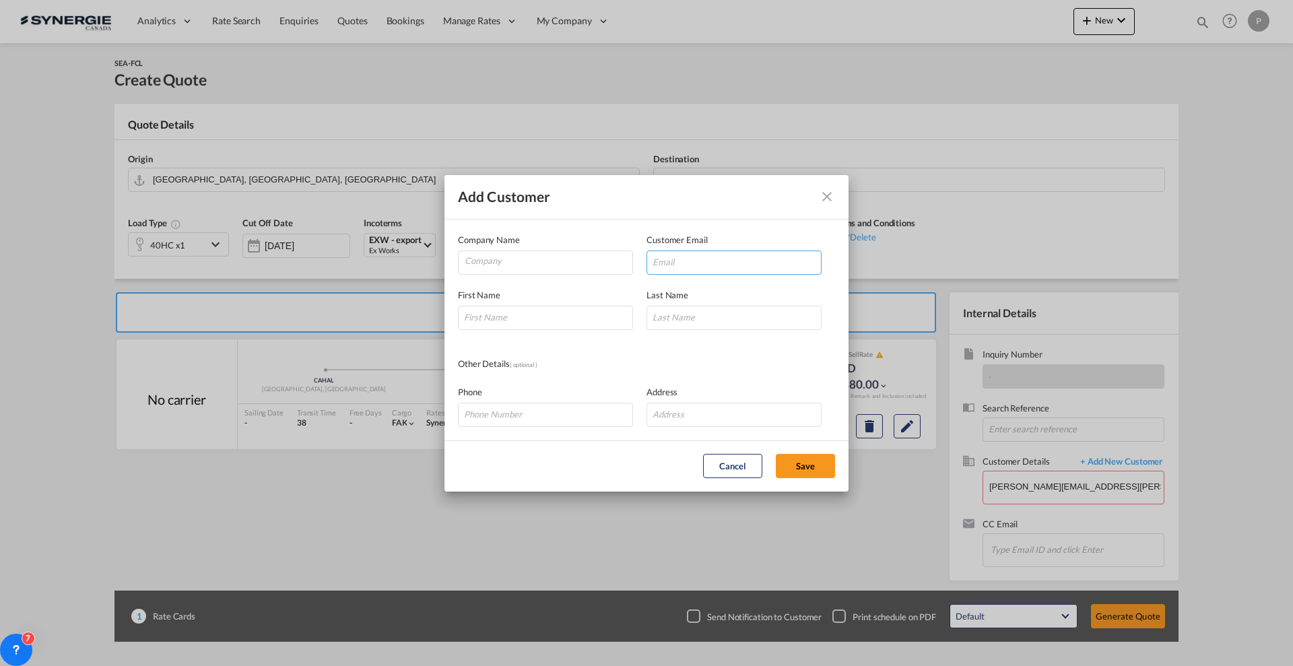
click at [749, 263] on input "Add Customer Company ..." at bounding box center [733, 262] width 175 height 24
paste input "omar.bustamante@nvgcorp.com"
type input "omar.bustamante@nvgcorp.com"
click at [563, 268] on input "Company" at bounding box center [549, 261] width 168 height 20
type input "Navigators Freight Forwarders"
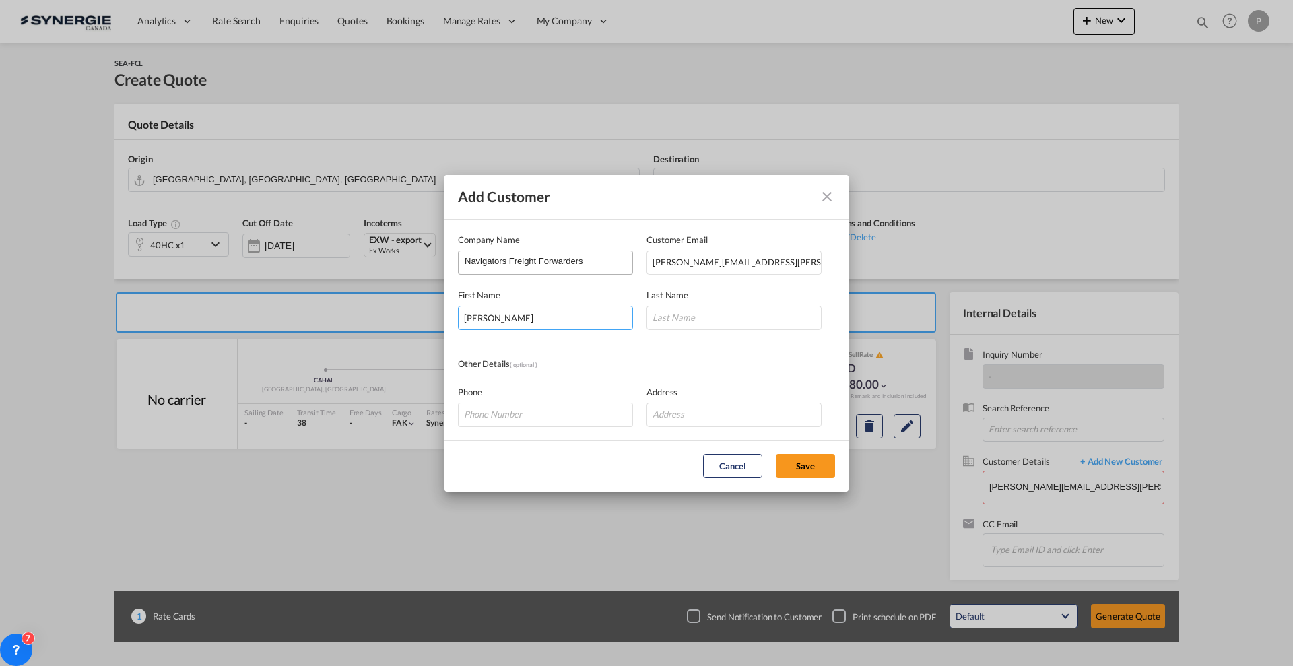
type input "Omar"
type input "Bustamante"
click at [801, 463] on button "Save" at bounding box center [805, 466] width 59 height 24
type input "Navigators Freight Forwarders, Omar Bustamante, omar.bustamante@nvgcorp.com"
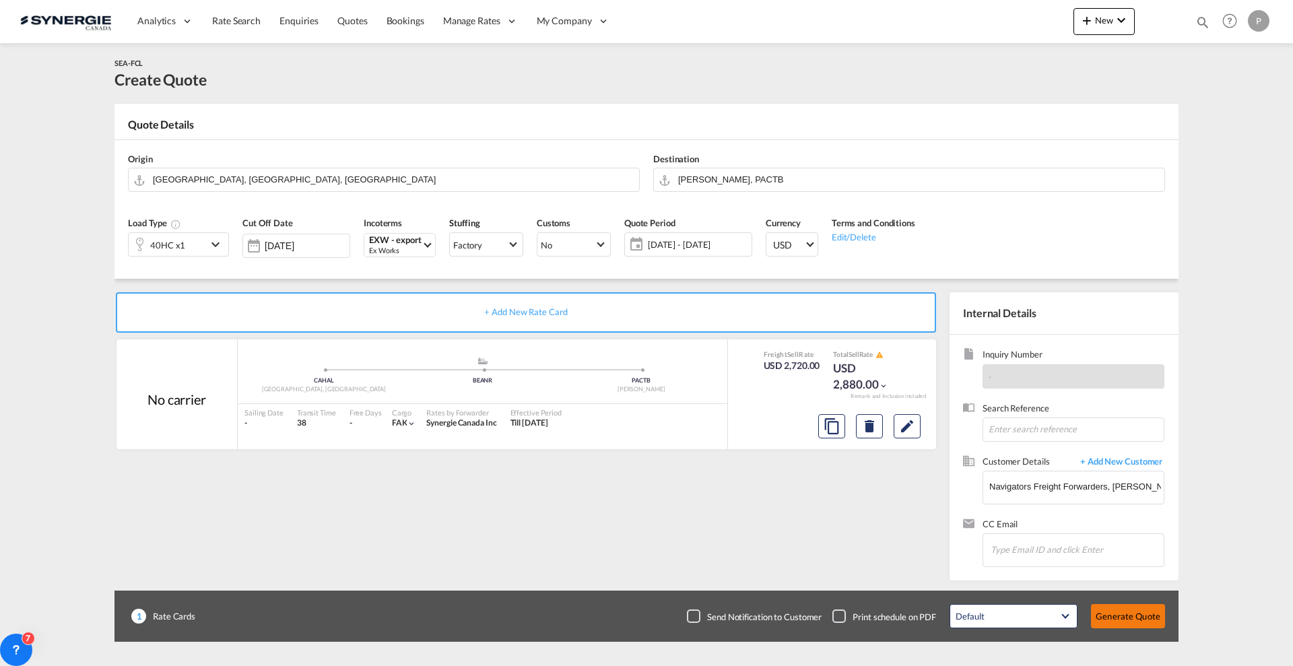
click at [1127, 615] on button "Generate Quote" at bounding box center [1128, 616] width 74 height 24
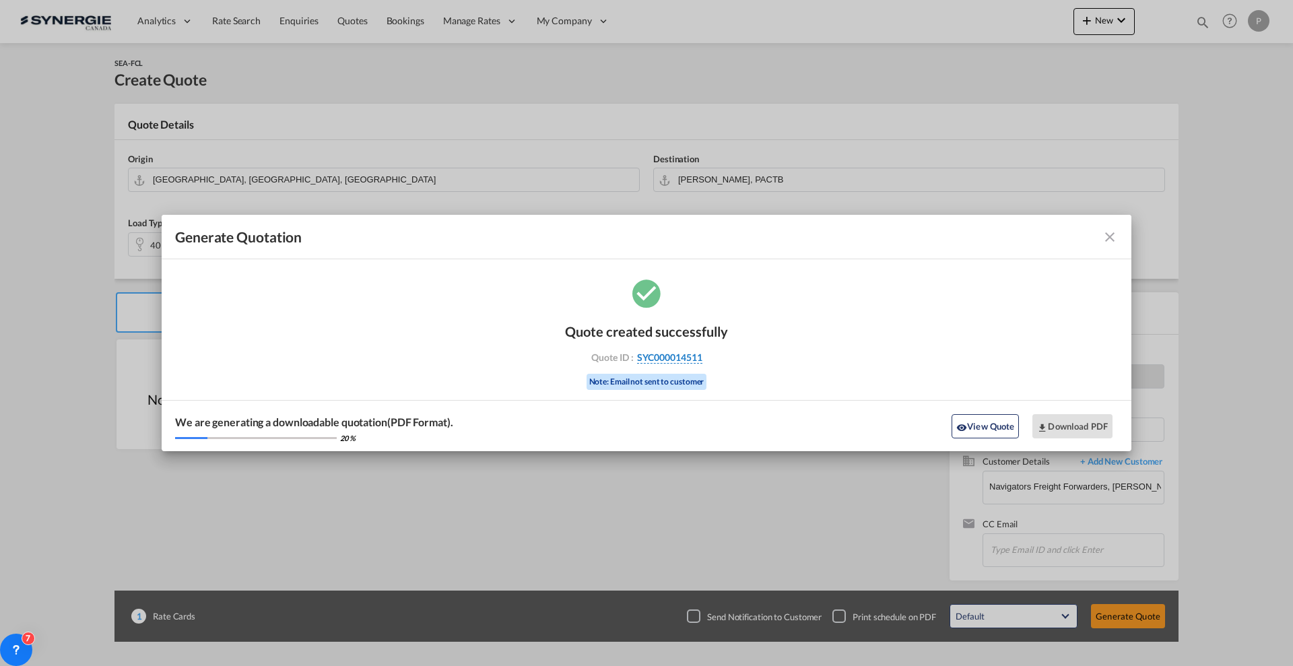
drag, startPoint x: 710, startPoint y: 355, endPoint x: 702, endPoint y: 356, distance: 8.1
click at [702, 356] on div "Quote ID : SYC000014511" at bounding box center [646, 357] width 156 height 12
copy div "SYC000014511"
click at [1084, 424] on button "Download PDF" at bounding box center [1072, 426] width 80 height 24
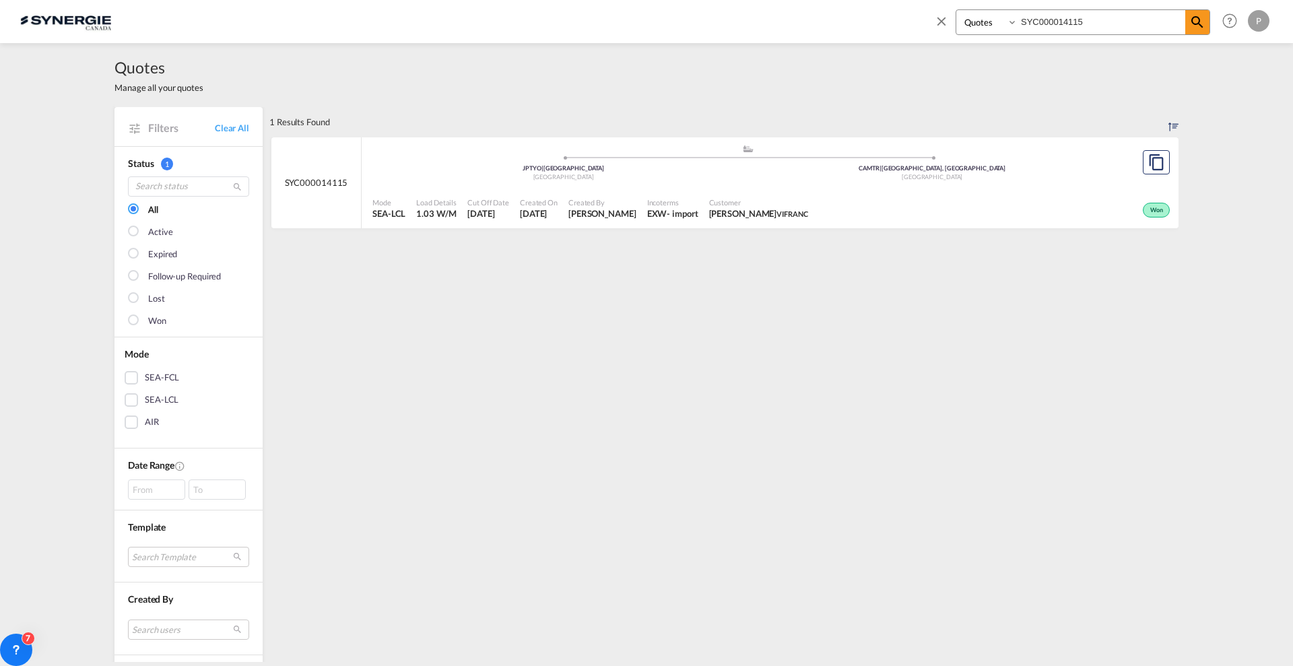
select select "Quotes"
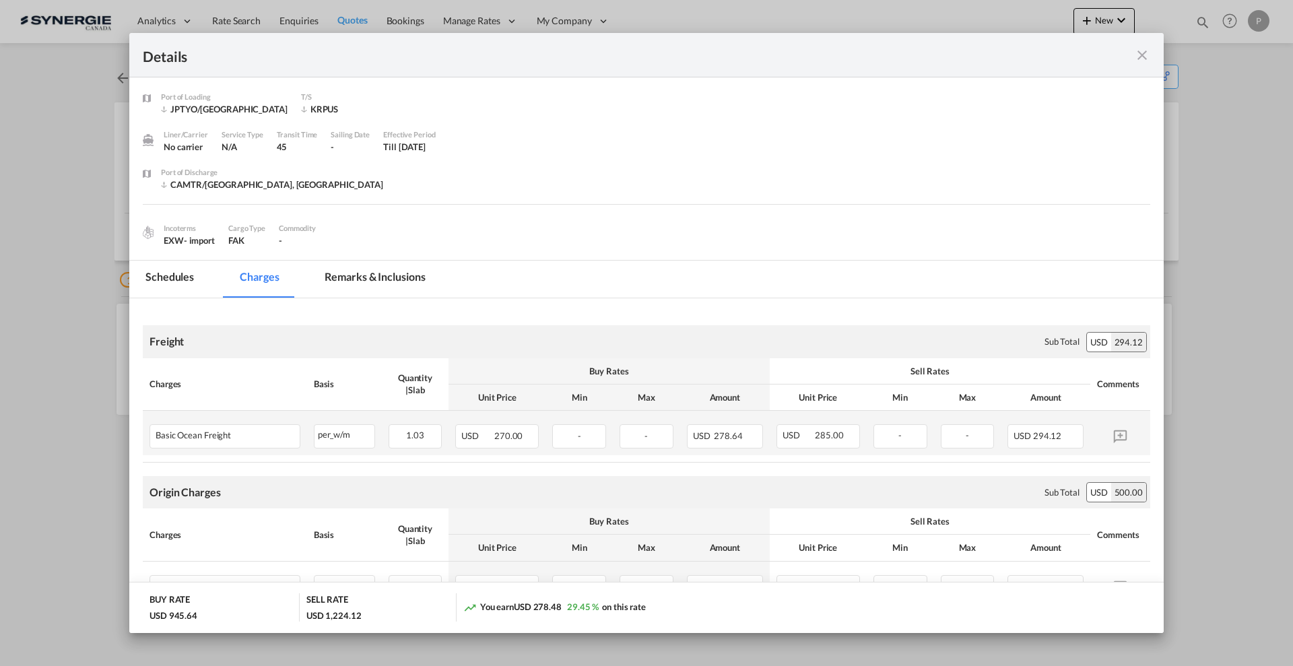
scroll to position [168, 0]
